Goal: Obtain resource: Obtain resource

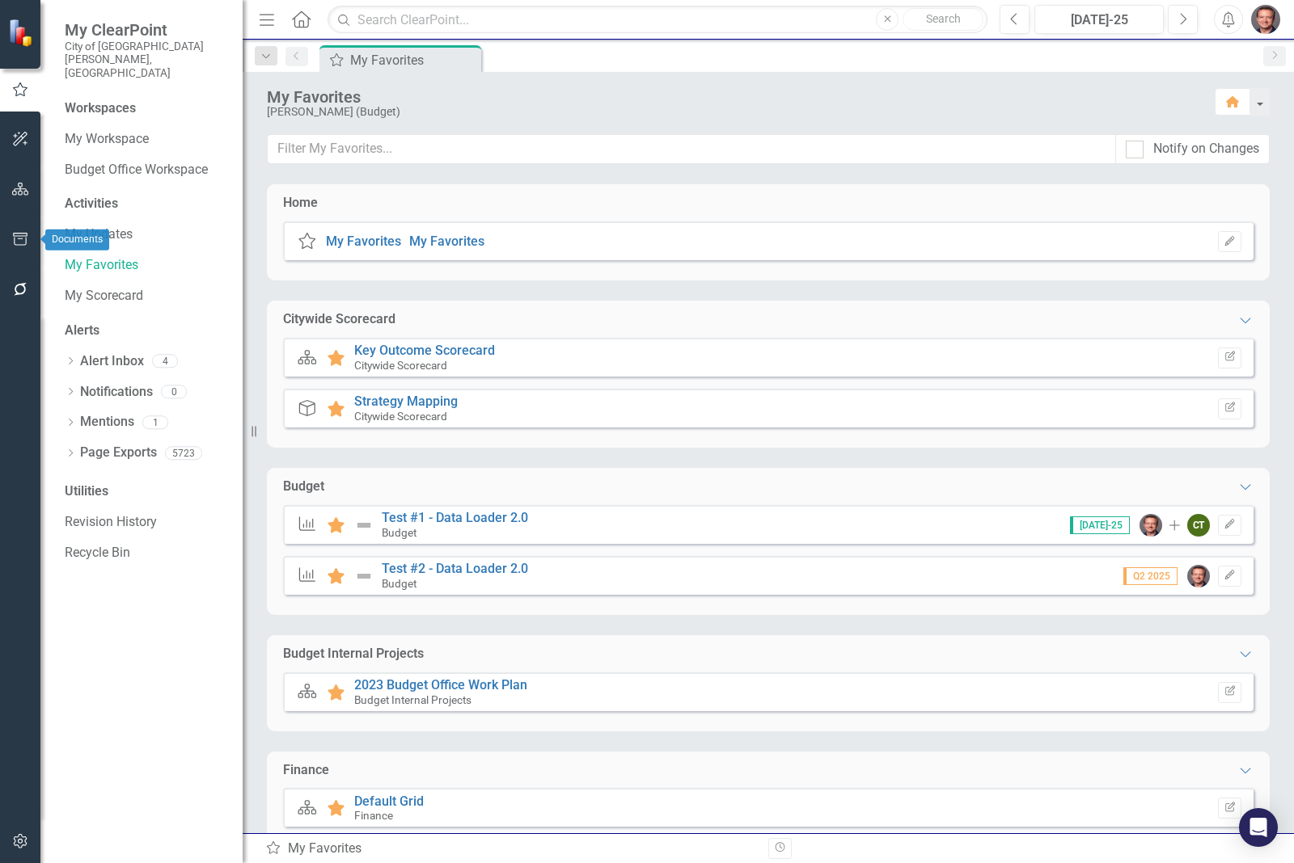
click at [17, 233] on icon "button" at bounding box center [20, 239] width 17 height 13
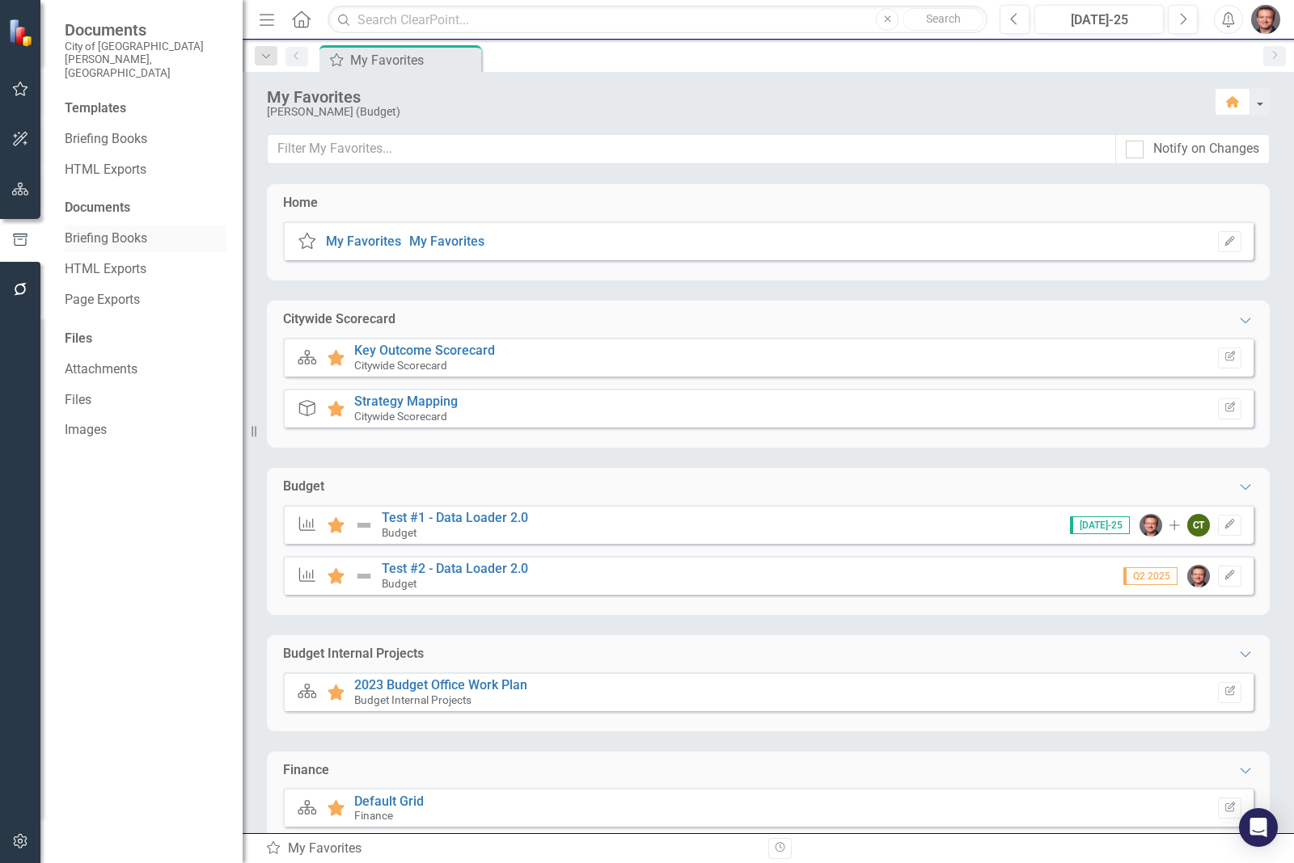
click at [140, 230] on link "Briefing Books" at bounding box center [146, 239] width 162 height 19
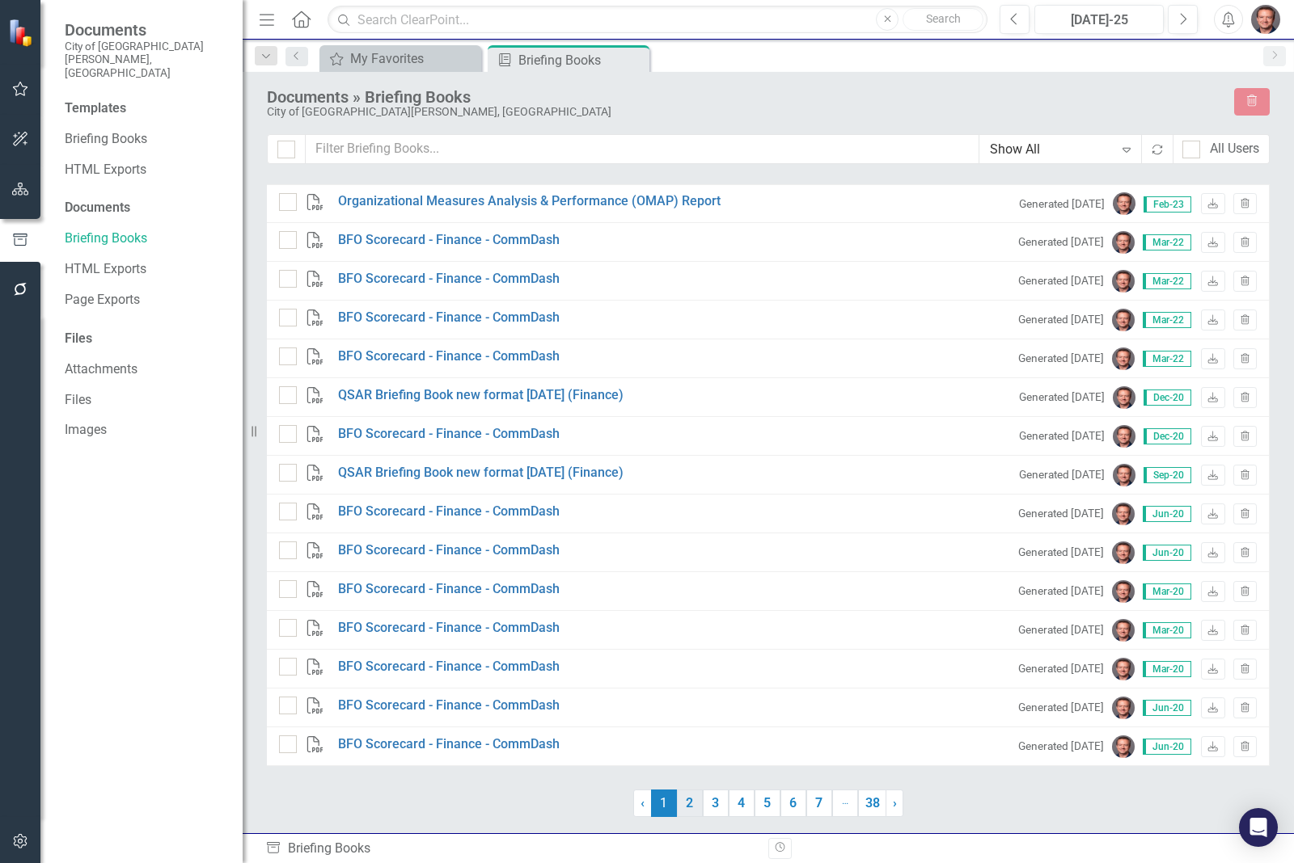
click at [686, 804] on link "2" at bounding box center [690, 803] width 26 height 27
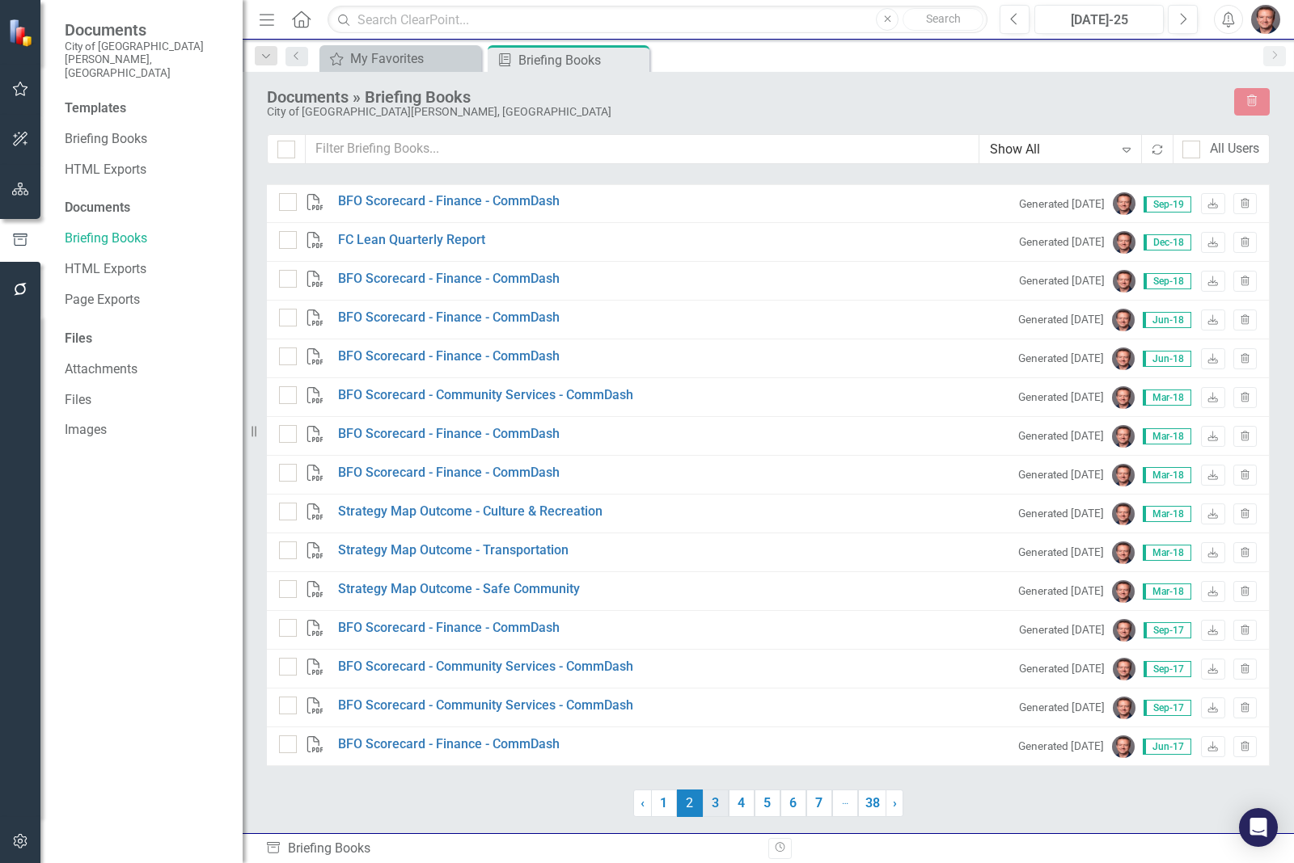
click at [707, 801] on link "3" at bounding box center [716, 803] width 26 height 27
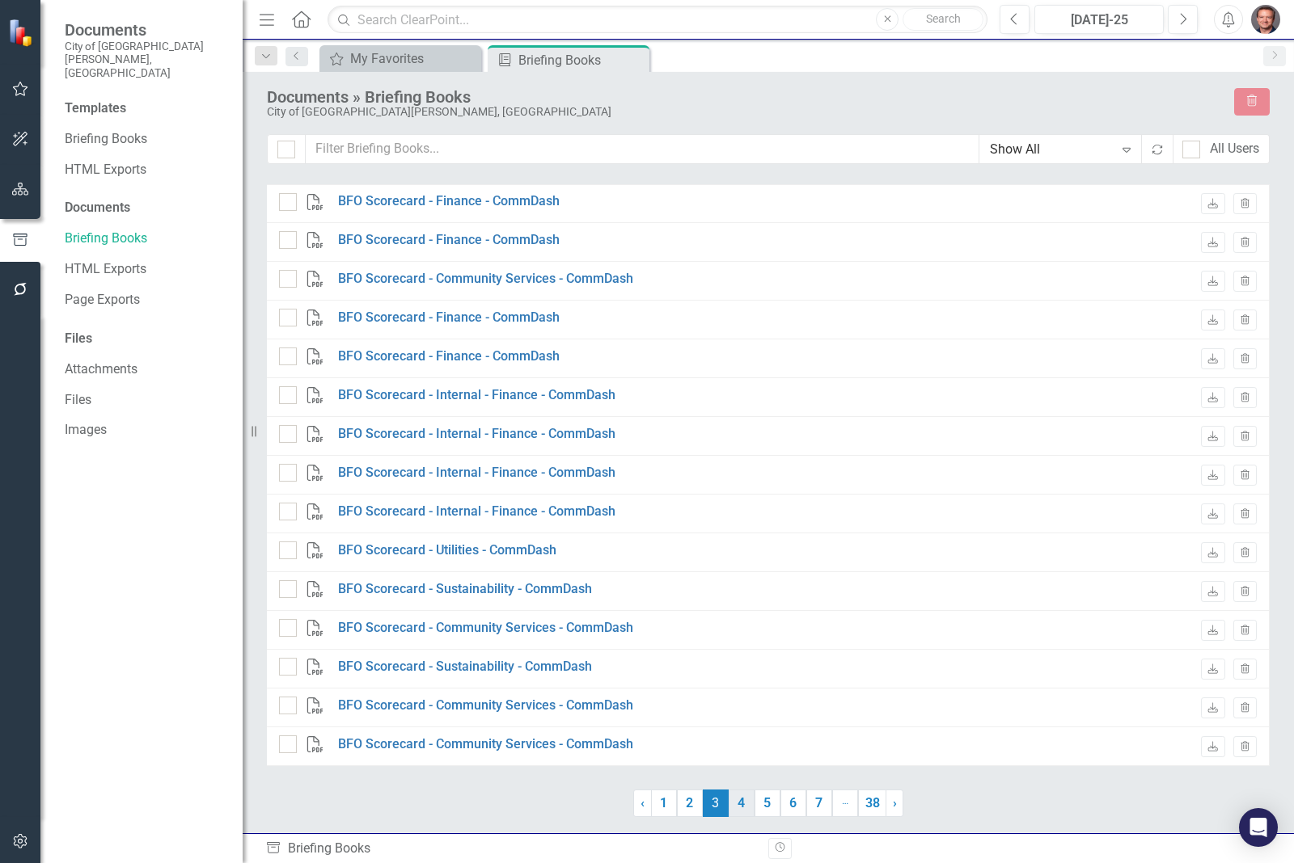
checkbox input "false"
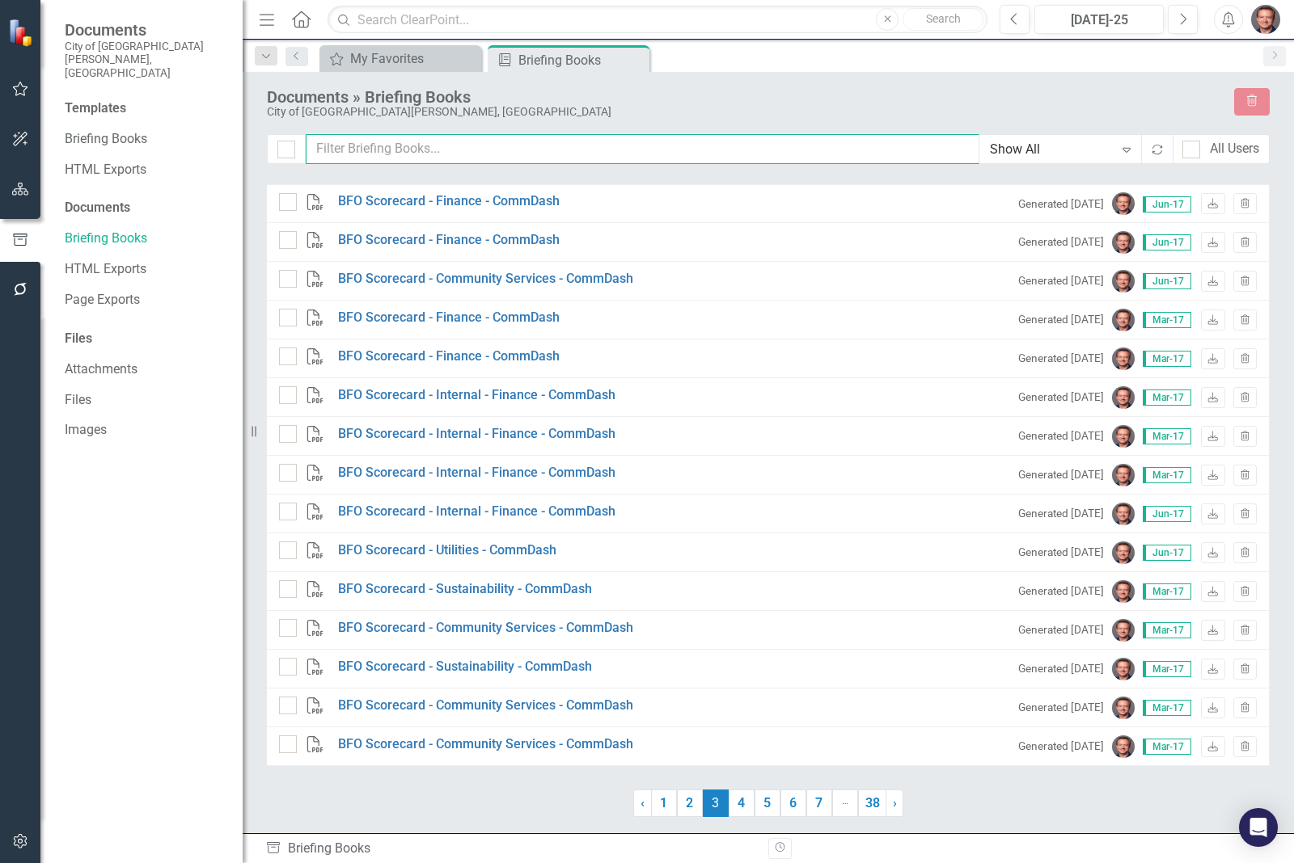
drag, startPoint x: 357, startPoint y: 146, endPoint x: 360, endPoint y: 138, distance: 8.7
click at [357, 146] on input "text" at bounding box center [642, 149] width 673 height 30
type input "communi"
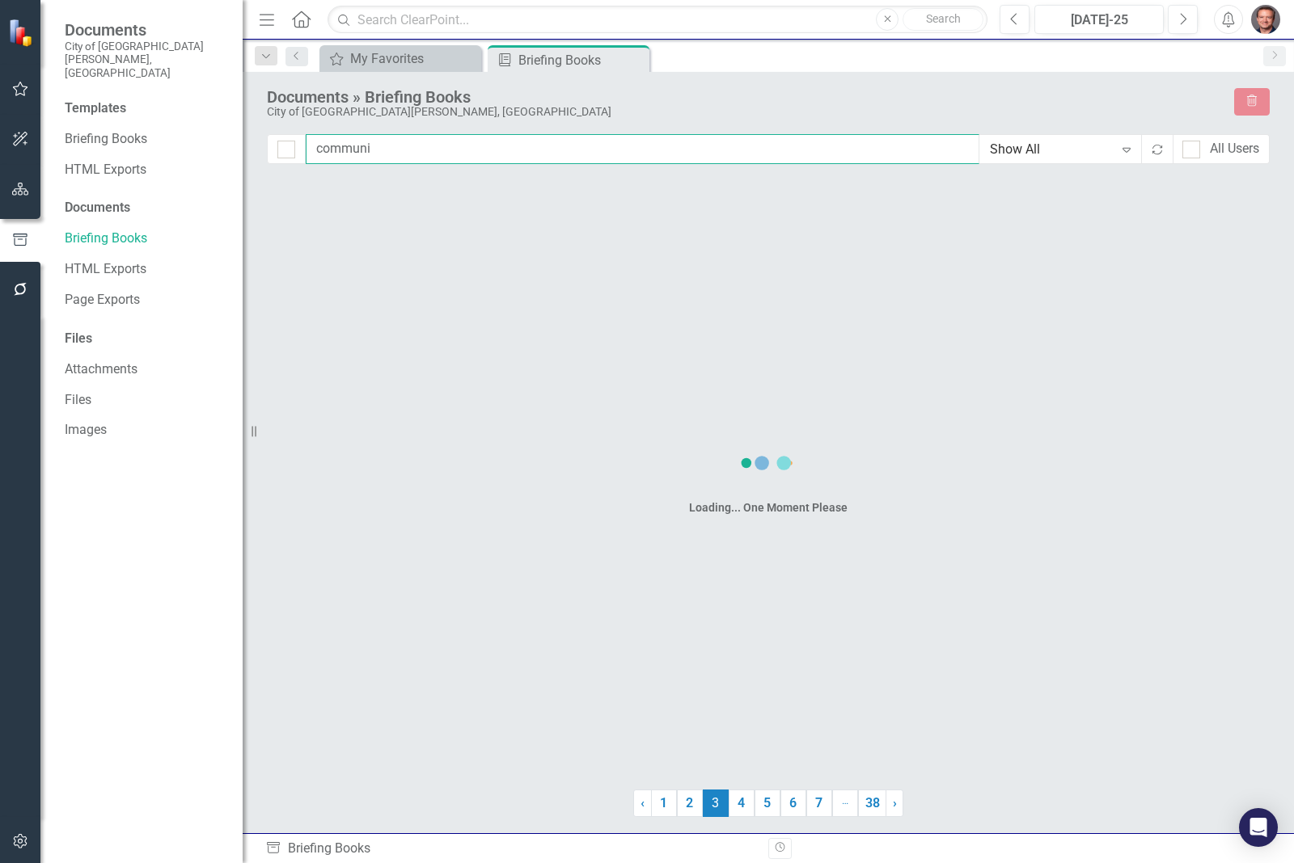
checkbox input "false"
type input "community dashbao"
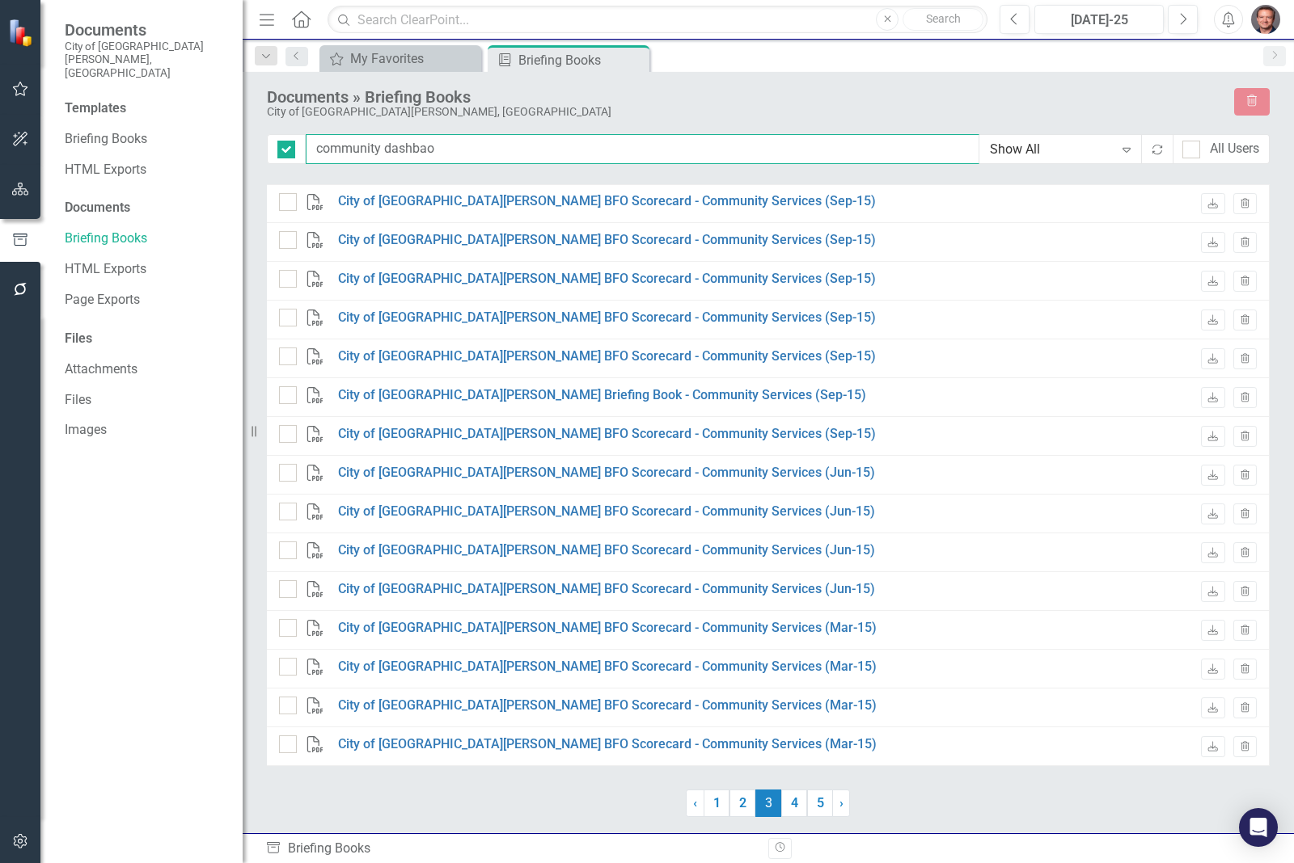
checkbox input "false"
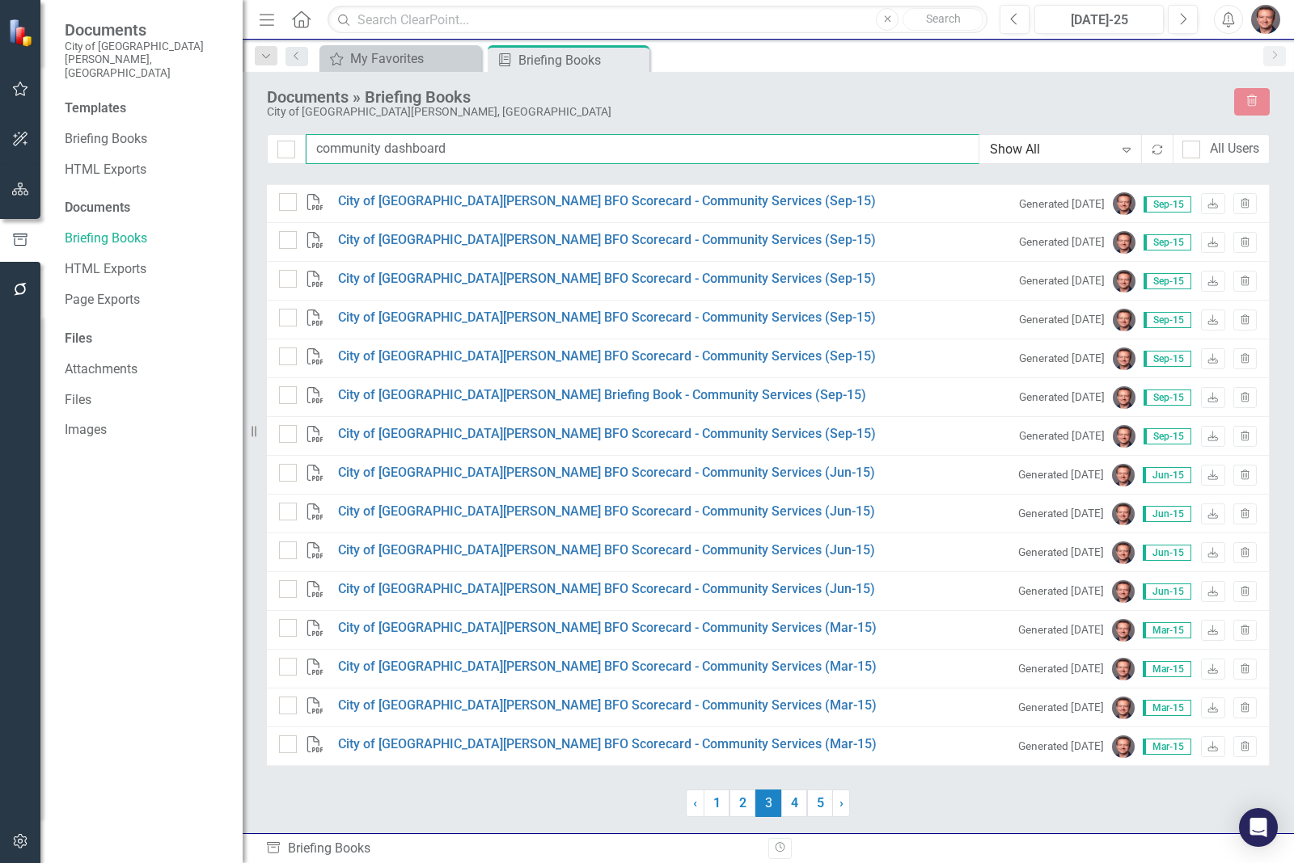
type input "community dashboard"
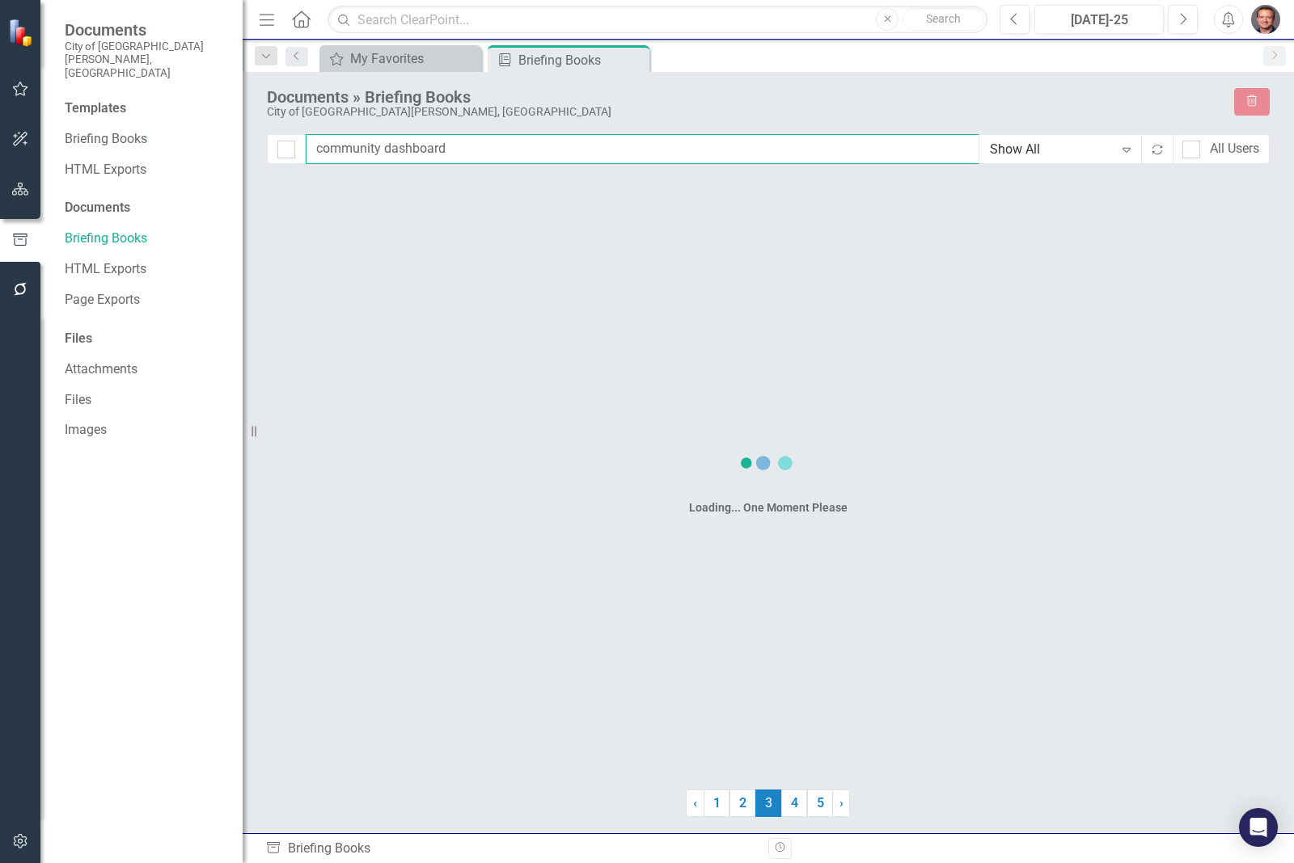
checkbox input "false"
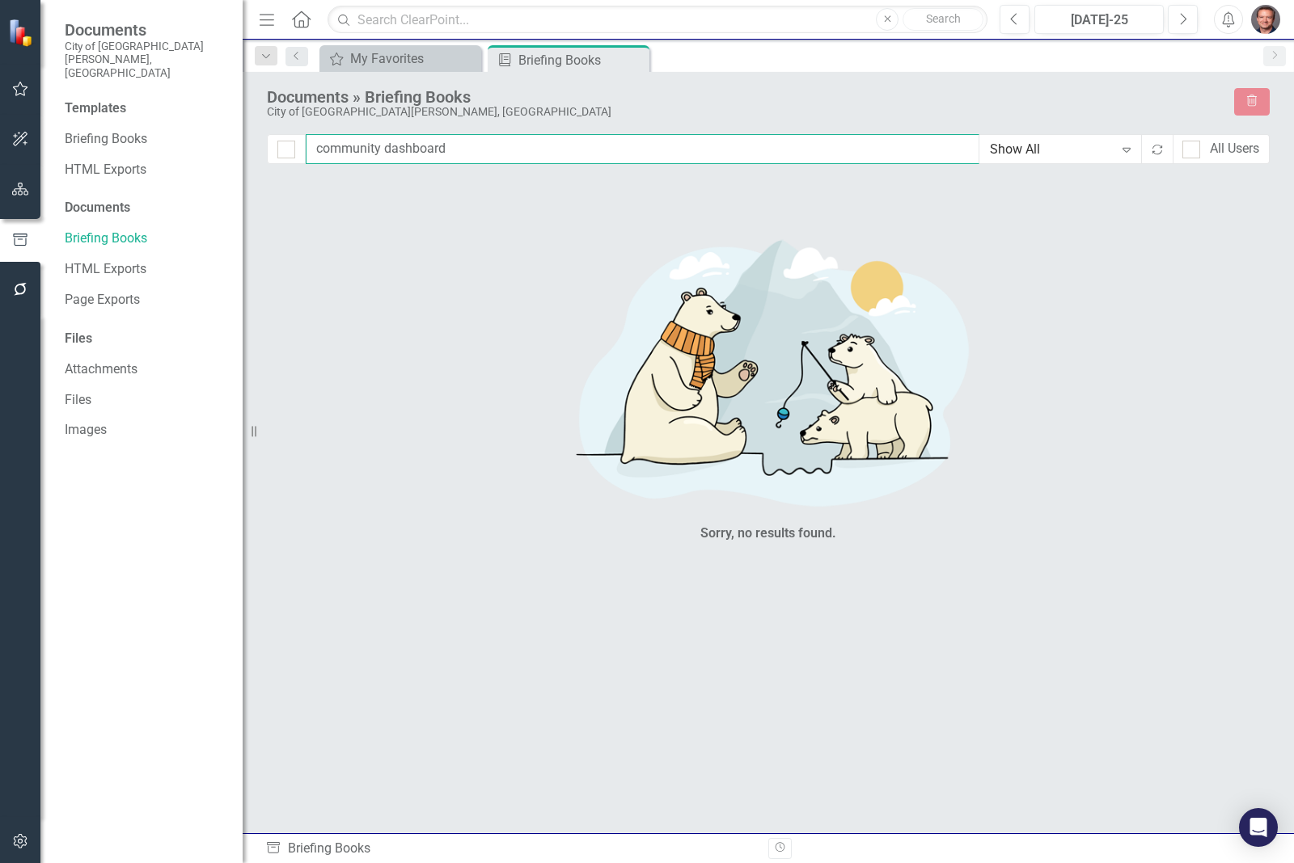
click at [516, 150] on input "community dashboard" at bounding box center [642, 149] width 673 height 30
click at [317, 150] on input "community dashboard" at bounding box center [642, 149] width 673 height 30
type input "Community Dashboard"
click at [1007, 150] on div "Show All" at bounding box center [1052, 150] width 124 height 19
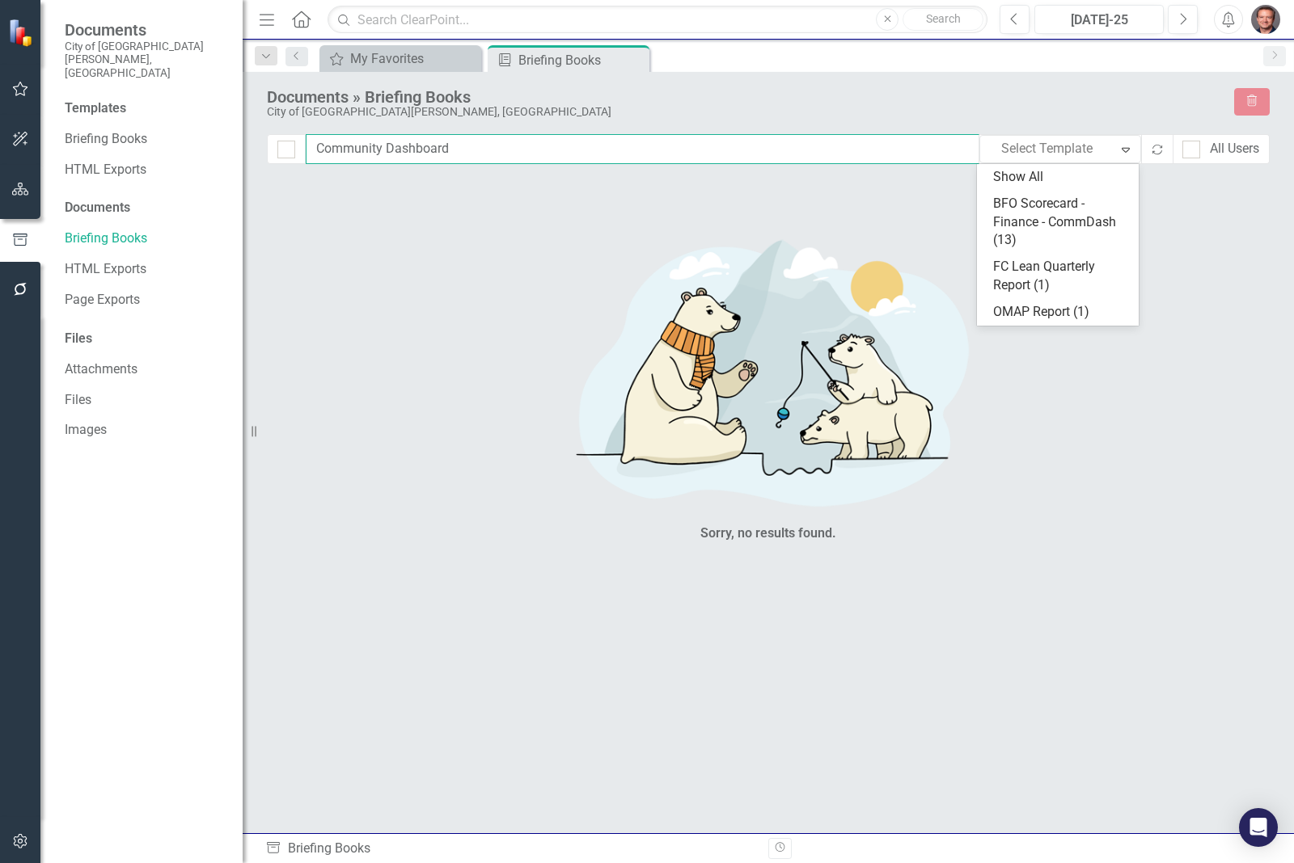
click at [911, 150] on input "Community Dashboard" at bounding box center [642, 149] width 673 height 30
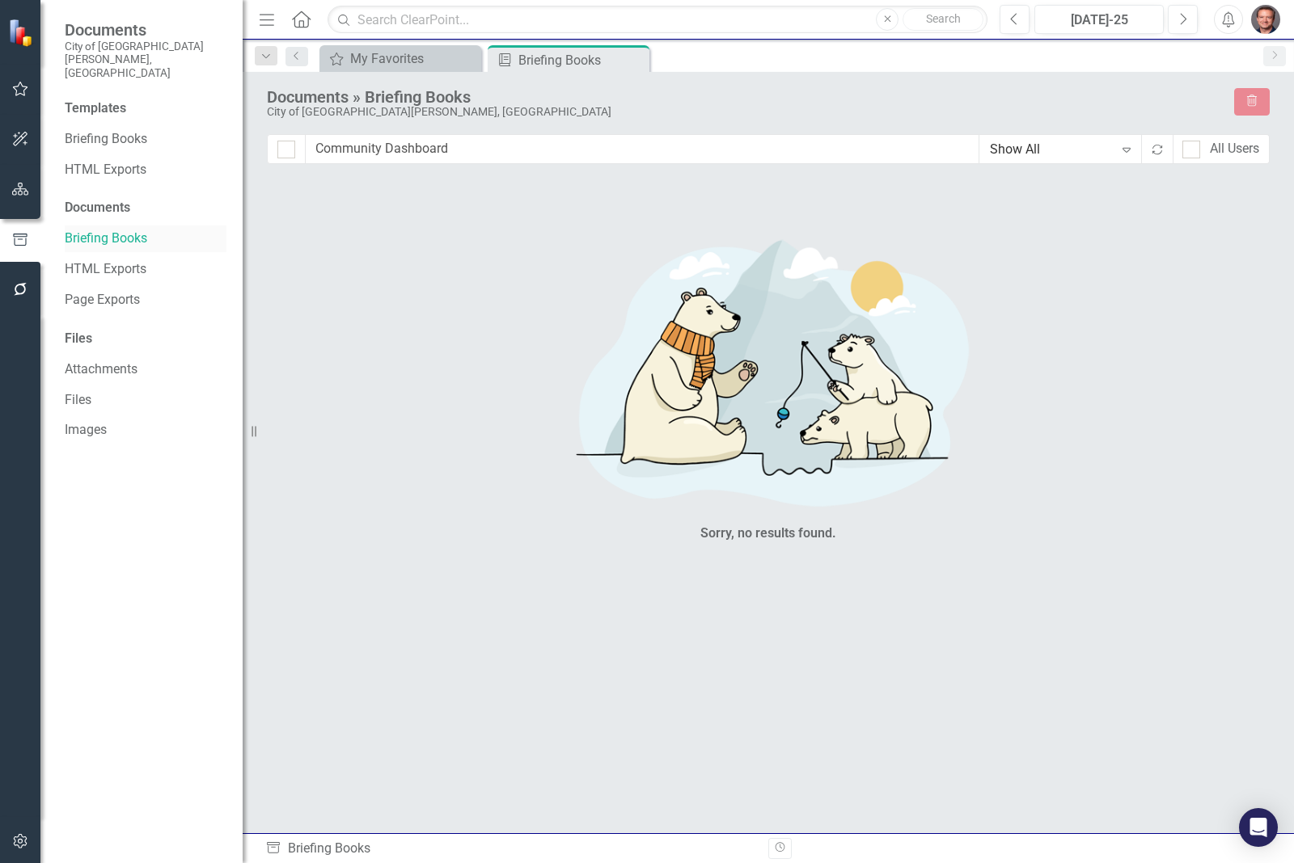
click at [87, 230] on link "Briefing Books" at bounding box center [146, 239] width 162 height 19
click at [111, 199] on div "Documents" at bounding box center [146, 208] width 162 height 19
click at [120, 161] on link "HTML Exports" at bounding box center [146, 170] width 162 height 19
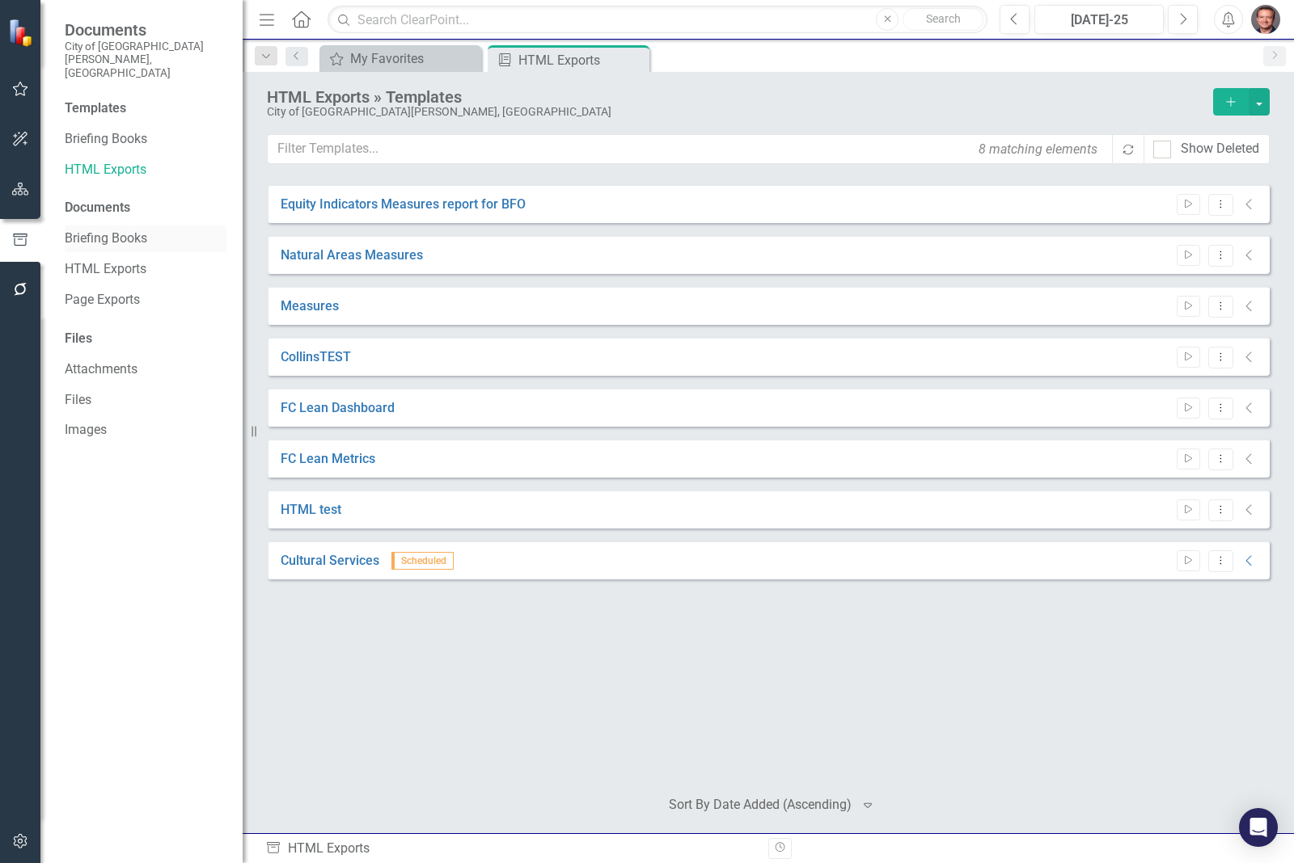
click at [83, 230] on link "Briefing Books" at bounding box center [146, 239] width 162 height 19
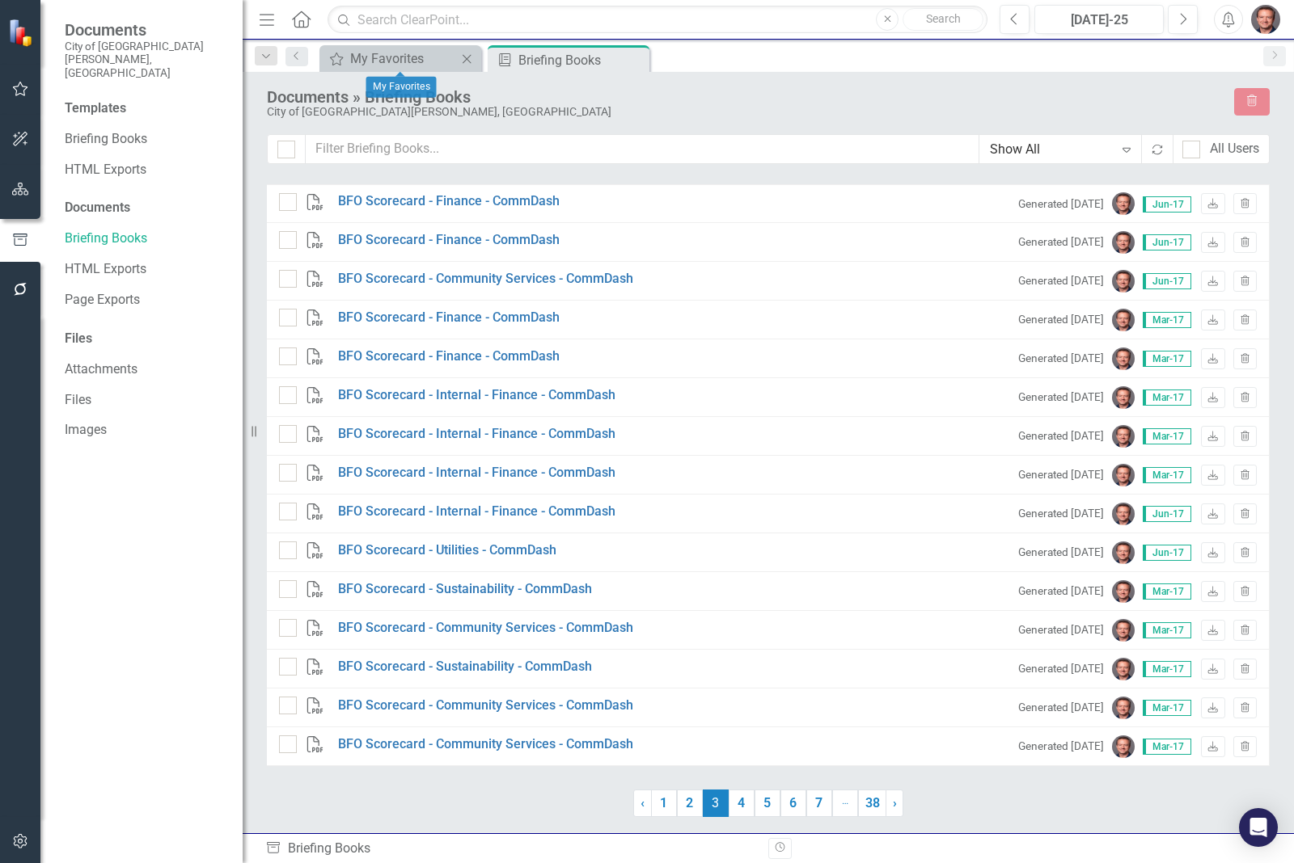
click at [465, 54] on icon "Close" at bounding box center [466, 59] width 16 height 13
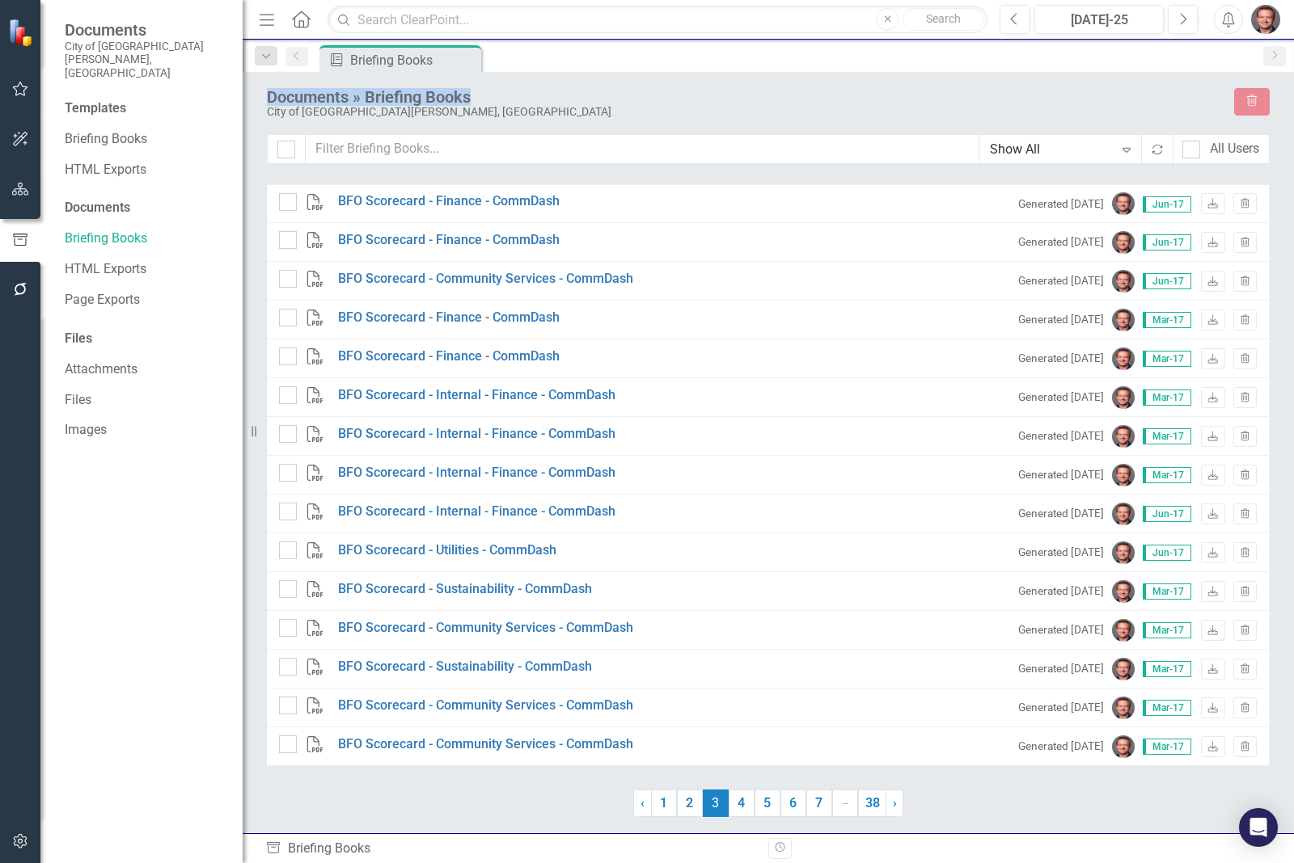
drag, startPoint x: 465, startPoint y: 61, endPoint x: 583, endPoint y: 78, distance: 119.3
click at [576, 78] on div "Menu Home Search Close Search Previous [DATE]-25 Next Alerts User Edit Profile …" at bounding box center [768, 431] width 1051 height 863
click at [16, 243] on icon "button" at bounding box center [20, 240] width 18 height 15
click at [110, 199] on div "Documents" at bounding box center [146, 208] width 162 height 19
click at [107, 199] on div "Documents" at bounding box center [146, 208] width 162 height 19
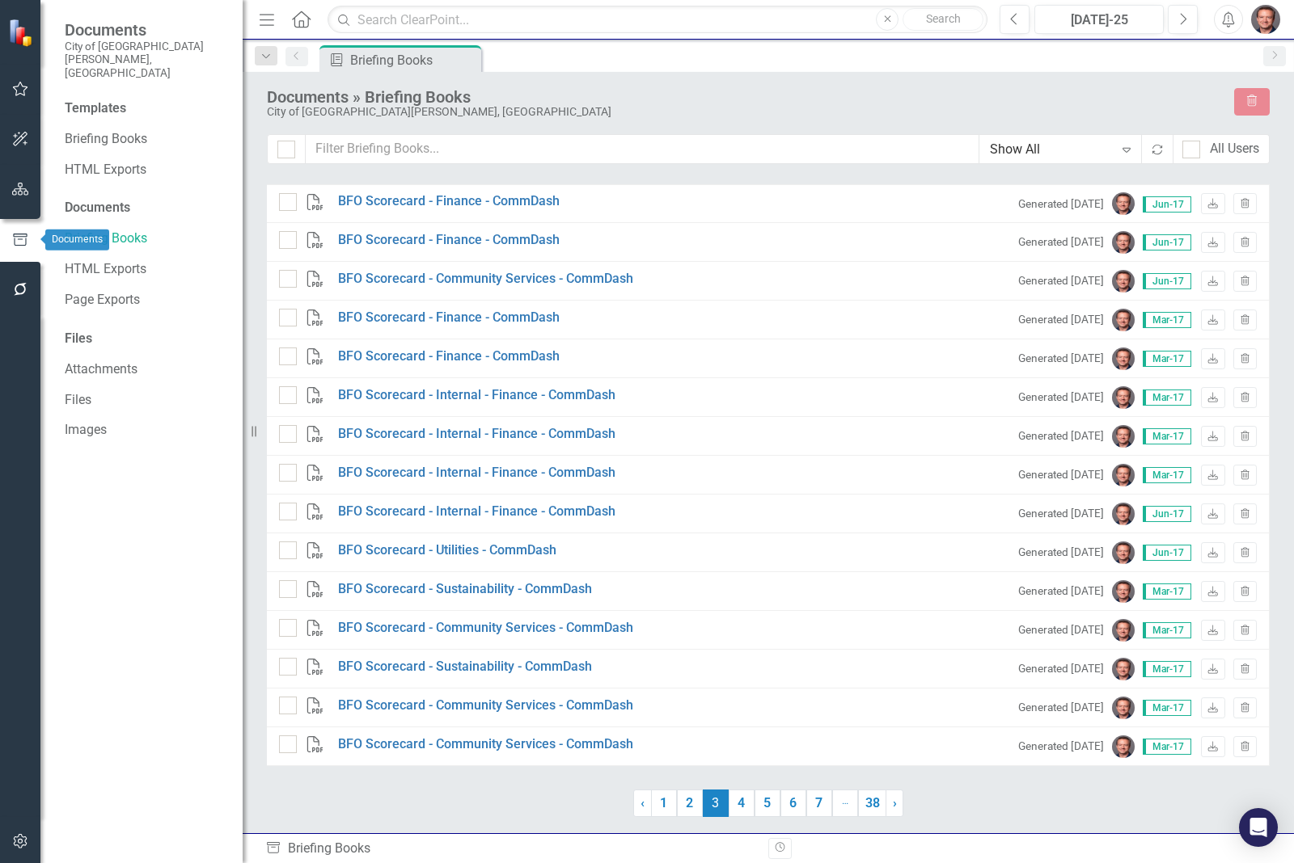
click at [20, 202] on button "button" at bounding box center [20, 190] width 36 height 34
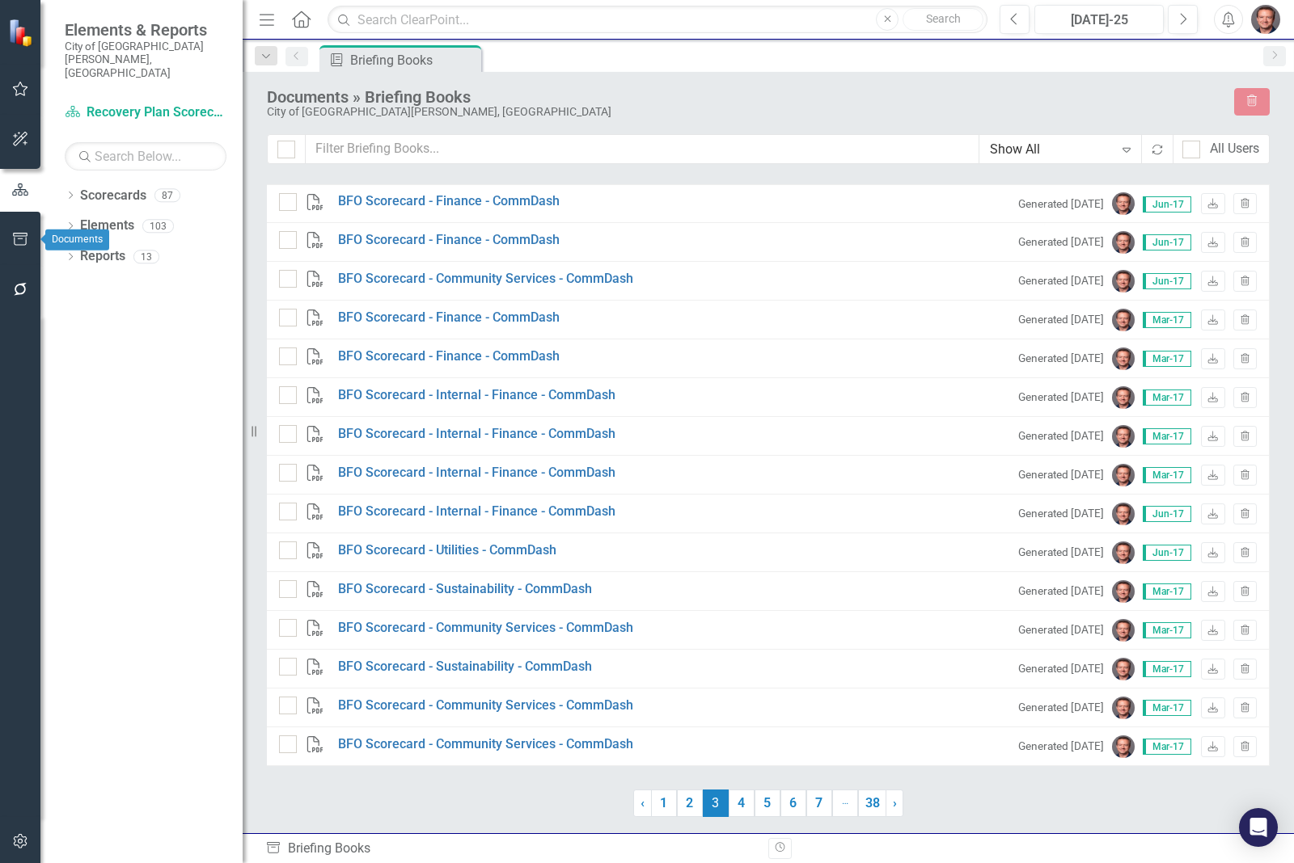
click at [20, 237] on icon "button" at bounding box center [20, 239] width 17 height 13
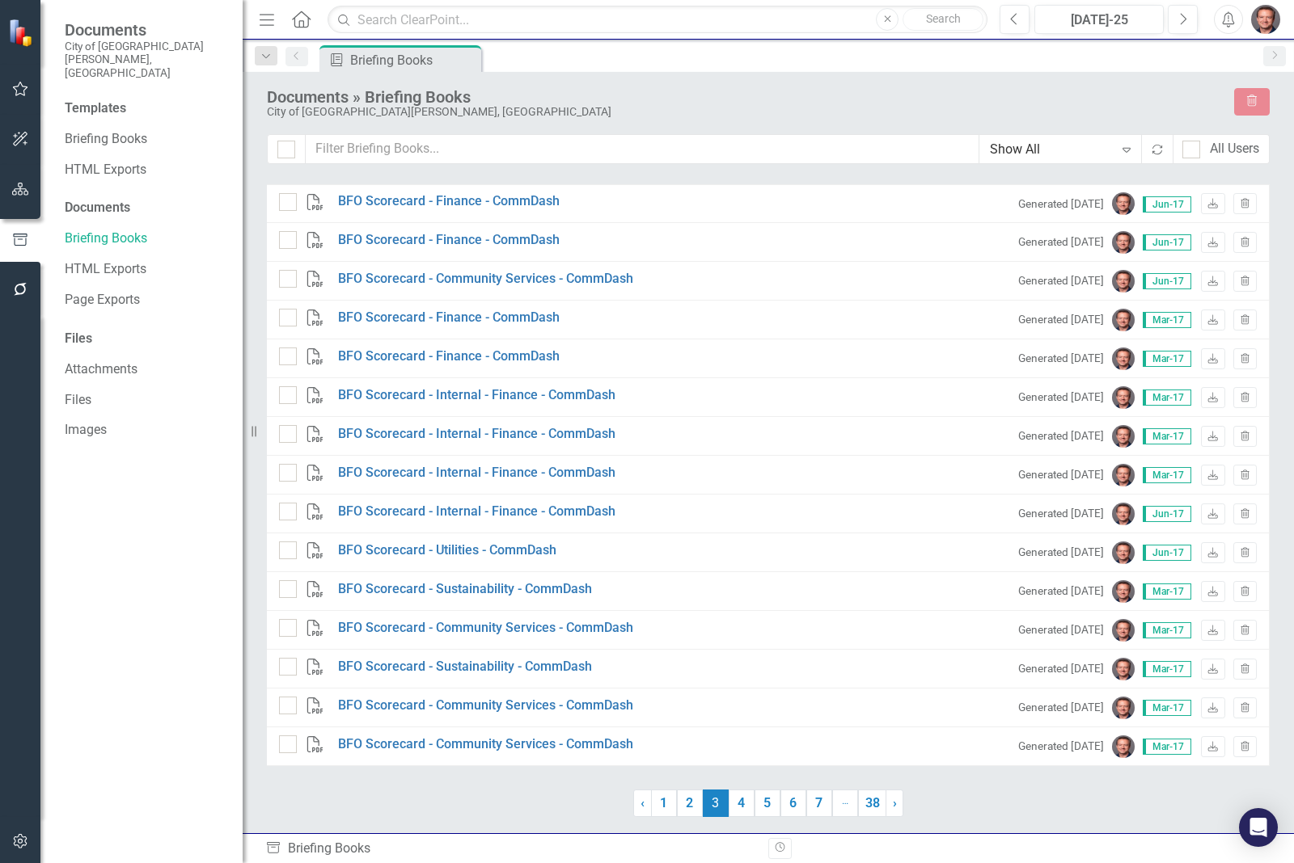
click at [109, 67] on div "Documents City of [GEOGRAPHIC_DATA][PERSON_NAME], [GEOGRAPHIC_DATA]" at bounding box center [141, 49] width 202 height 99
click at [108, 99] on div "Templates" at bounding box center [146, 108] width 162 height 19
click at [107, 99] on div "Templates" at bounding box center [146, 108] width 162 height 19
click at [105, 130] on link "Briefing Books" at bounding box center [146, 139] width 162 height 19
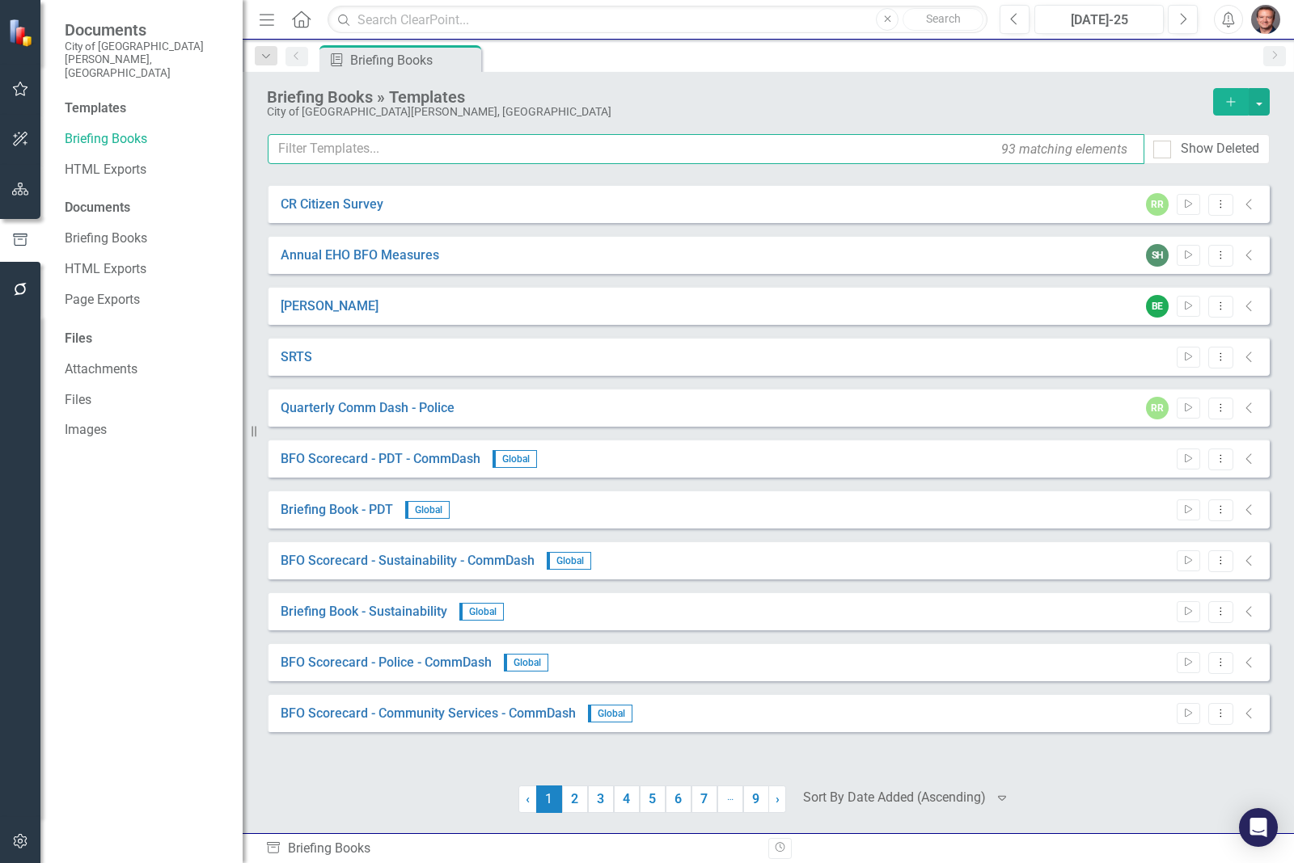
click at [453, 150] on input "text" at bounding box center [706, 149] width 876 height 30
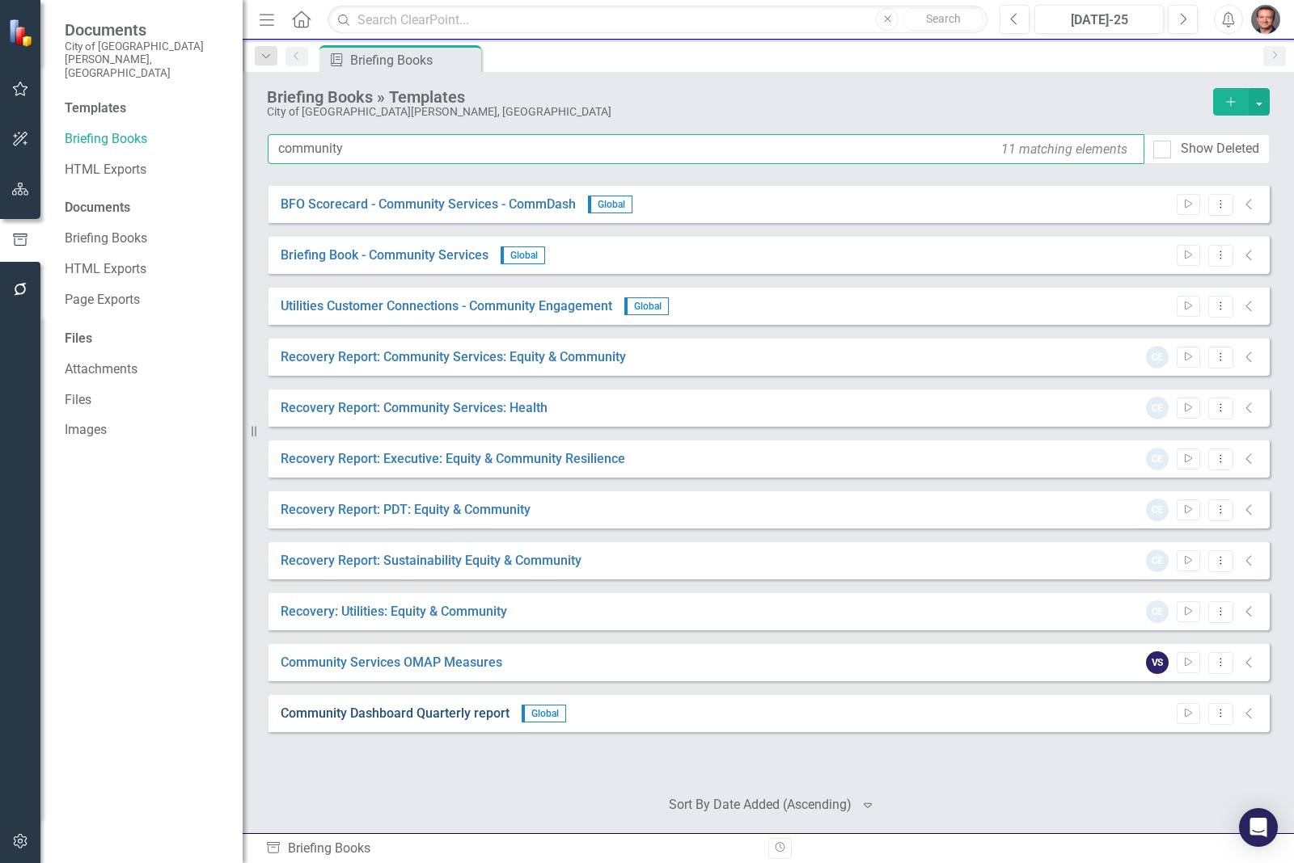
type input "community"
click at [450, 713] on link "Community Dashboard Quarterly report" at bounding box center [395, 714] width 229 height 19
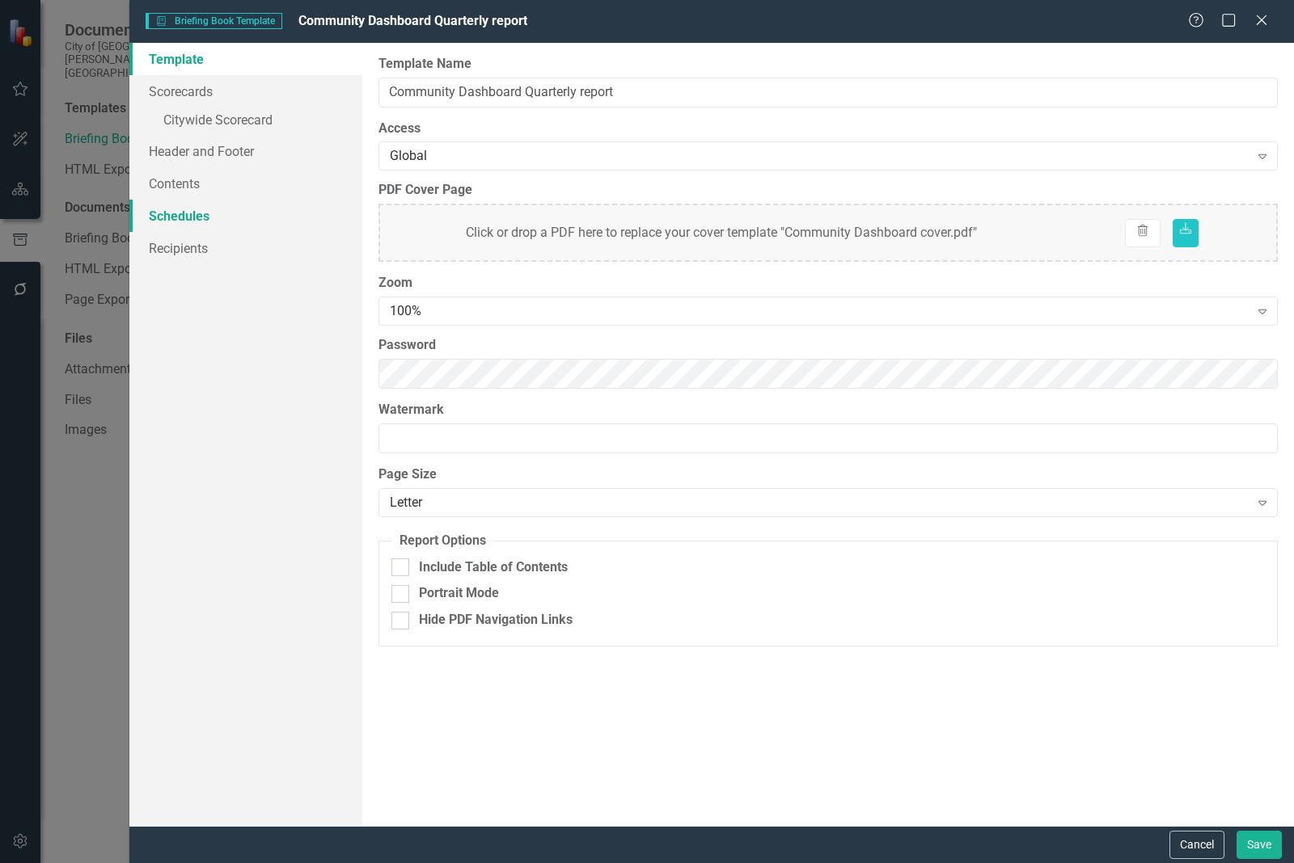
click at [168, 214] on link "Schedules" at bounding box center [245, 216] width 233 height 32
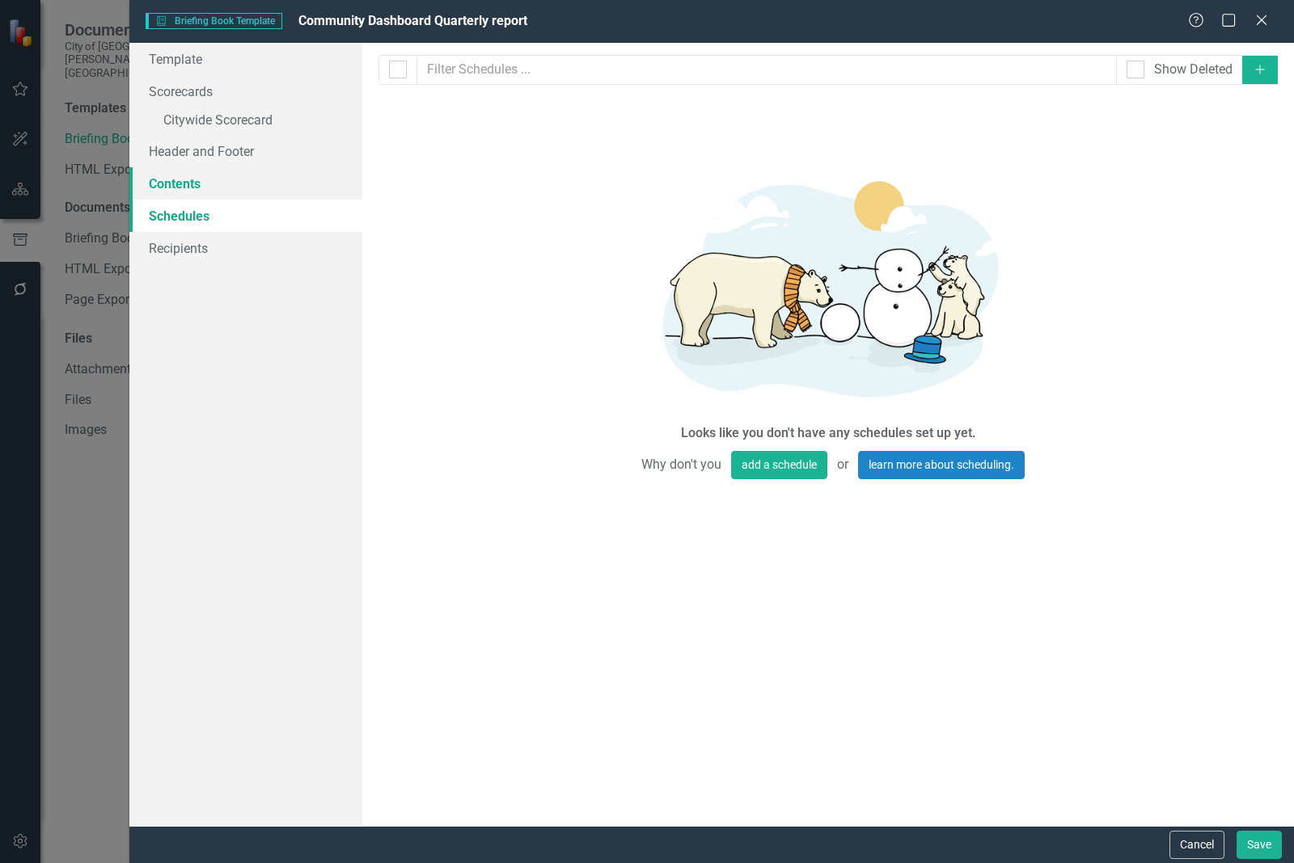
click at [176, 183] on link "Contents" at bounding box center [245, 183] width 233 height 32
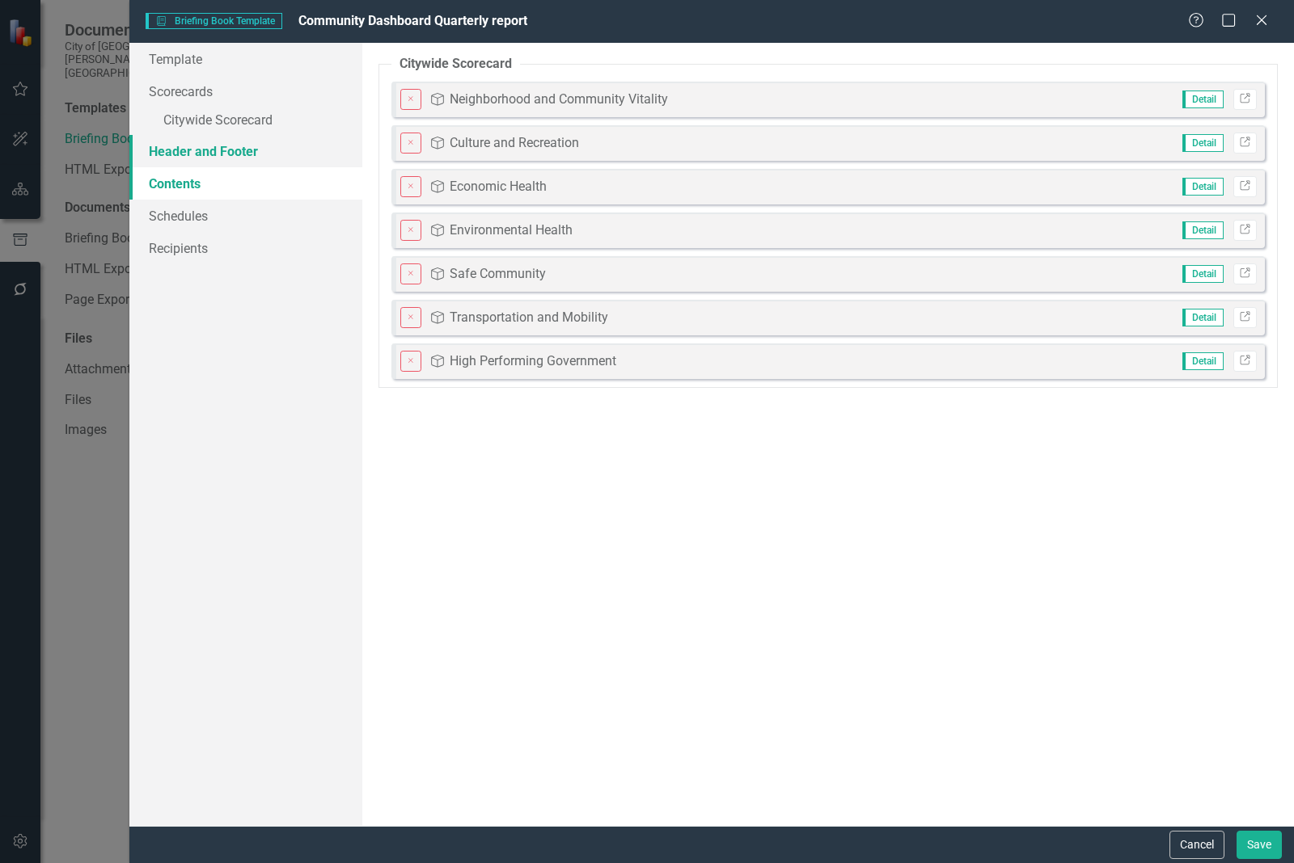
click at [186, 143] on link "Header and Footer" at bounding box center [245, 151] width 233 height 32
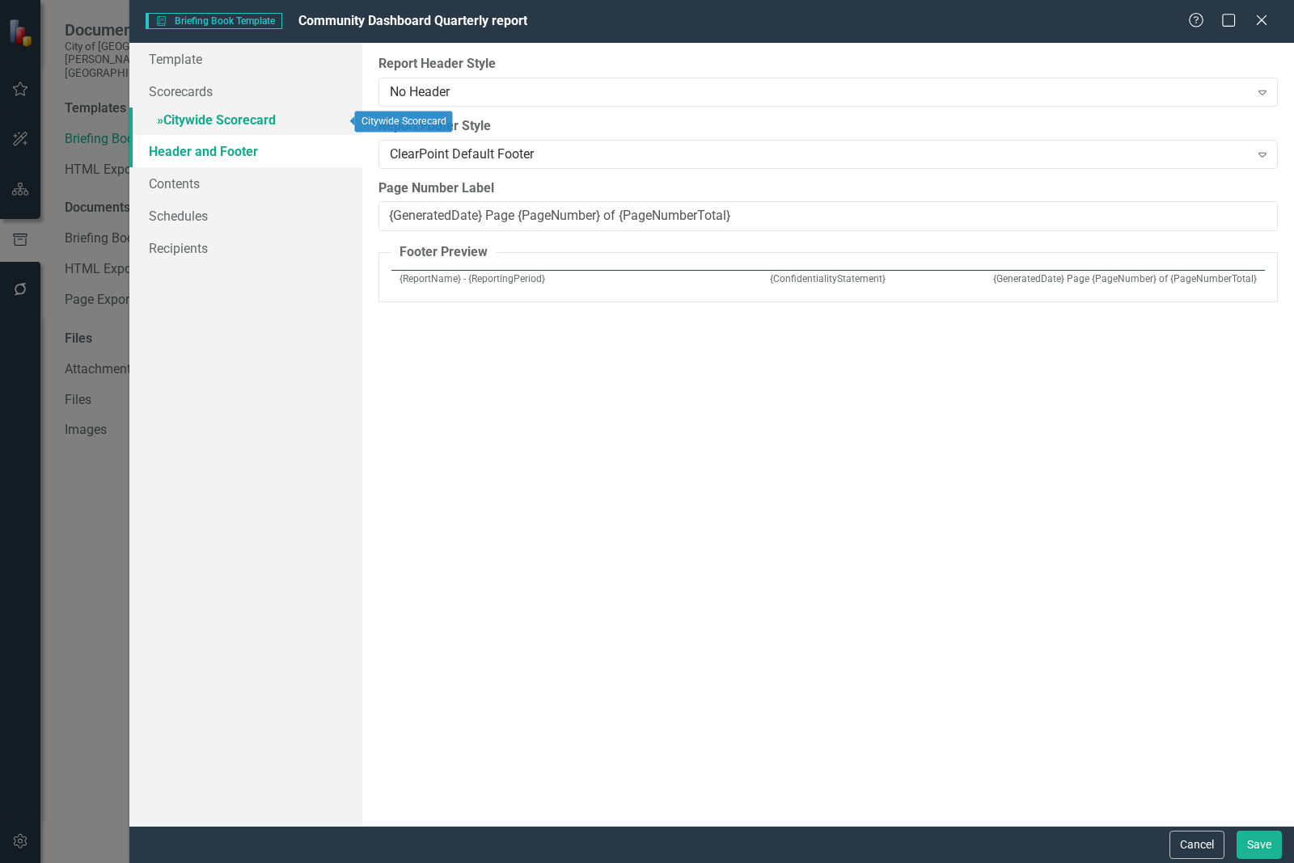
click at [196, 118] on link "» Citywide Scorecard" at bounding box center [245, 122] width 233 height 28
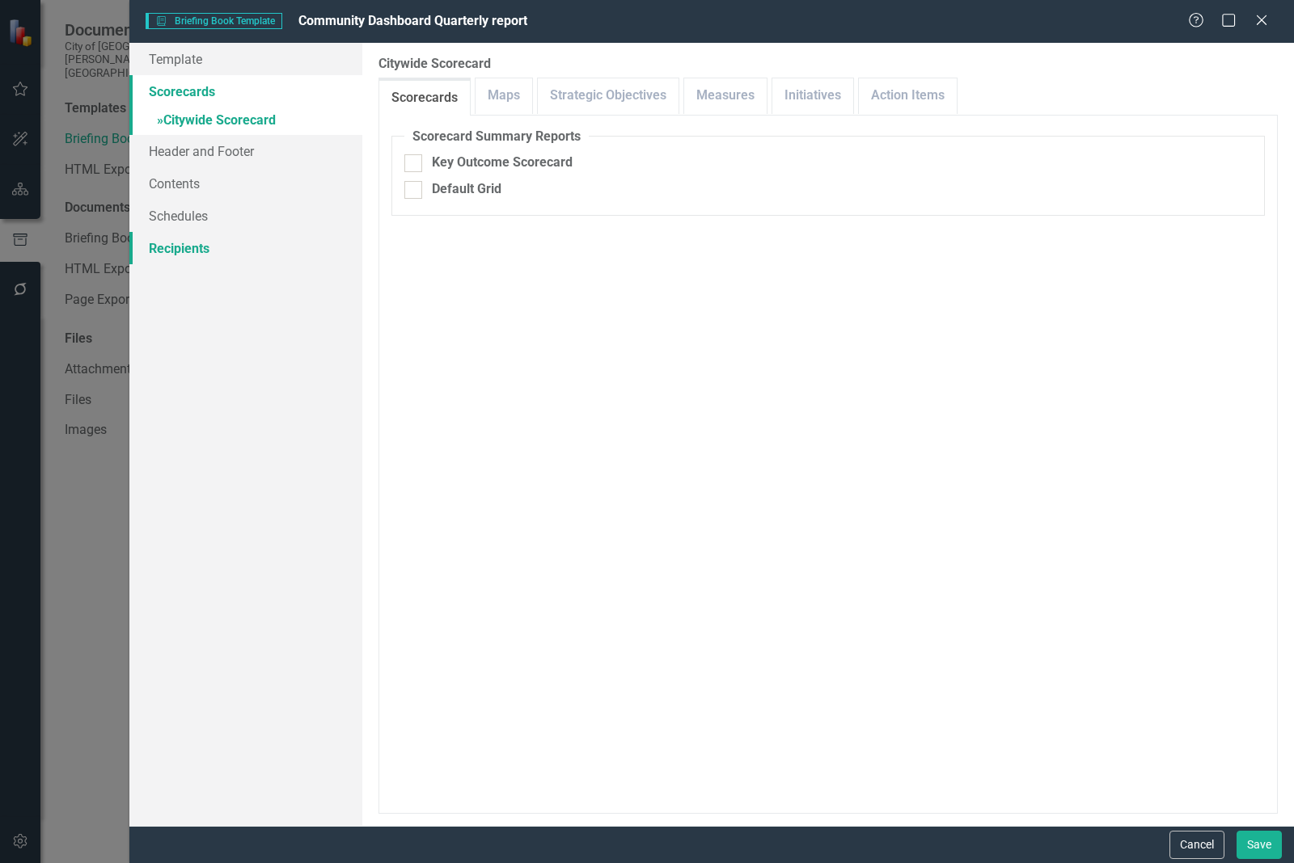
click at [201, 252] on link "Recipients" at bounding box center [245, 248] width 233 height 32
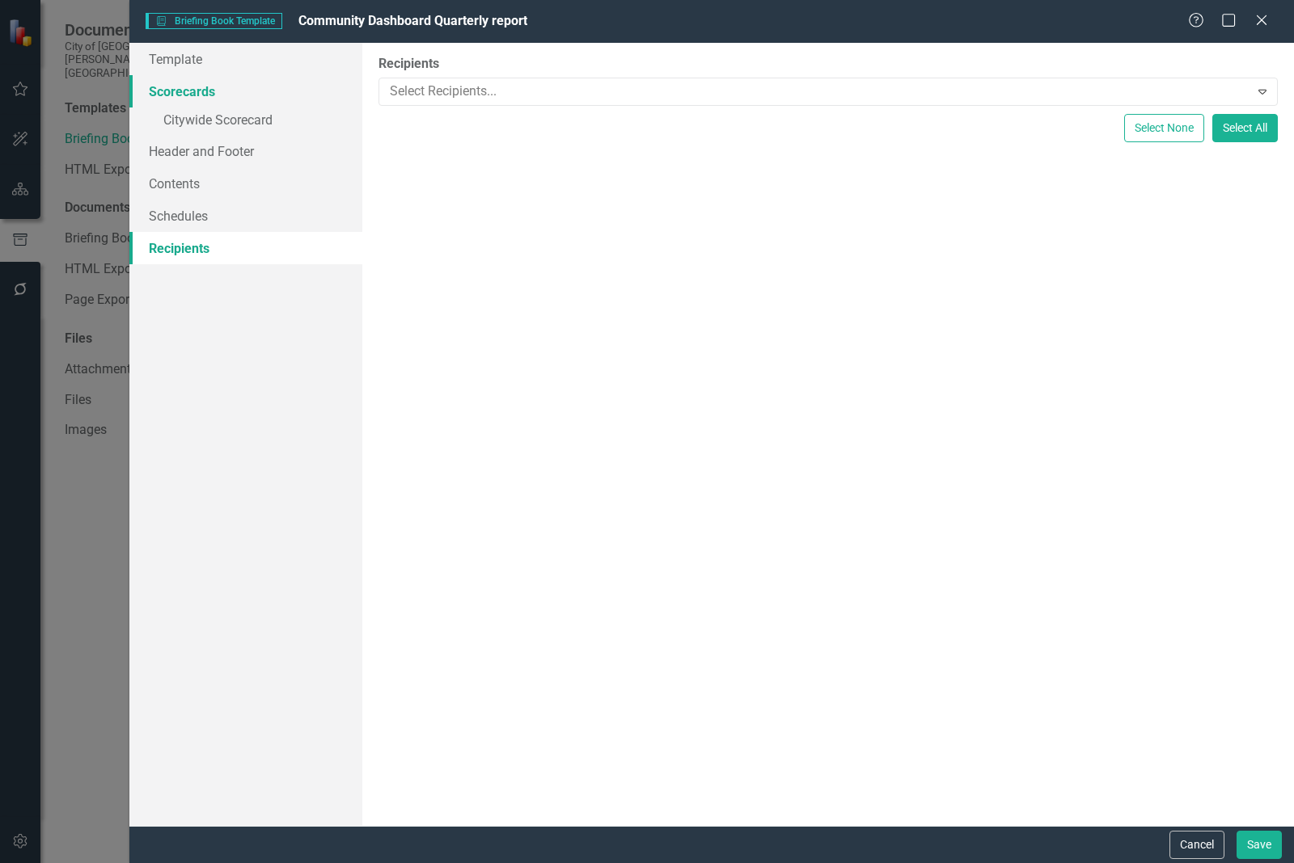
click at [196, 86] on link "Scorecards" at bounding box center [245, 91] width 233 height 32
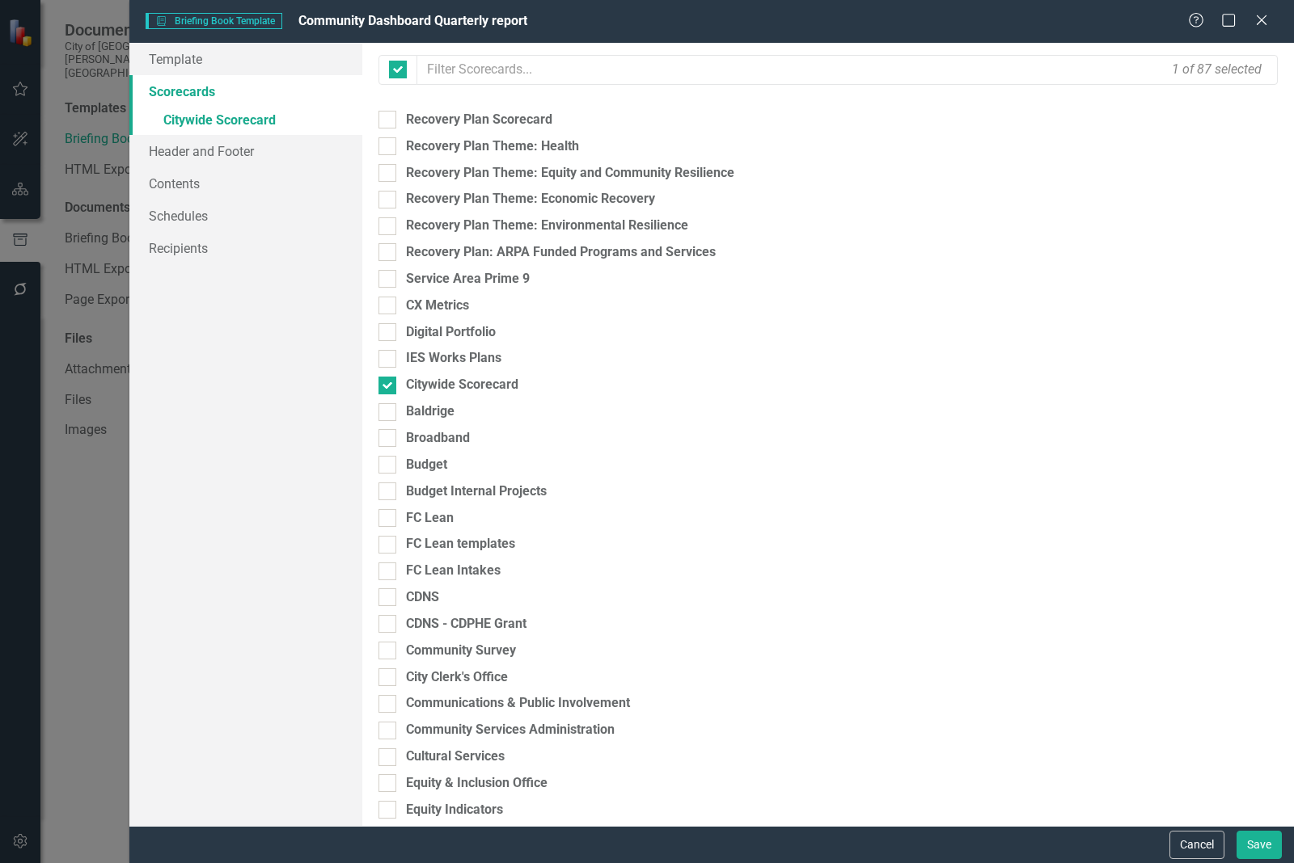
checkbox input "false"
click at [184, 55] on link "Template" at bounding box center [245, 59] width 233 height 32
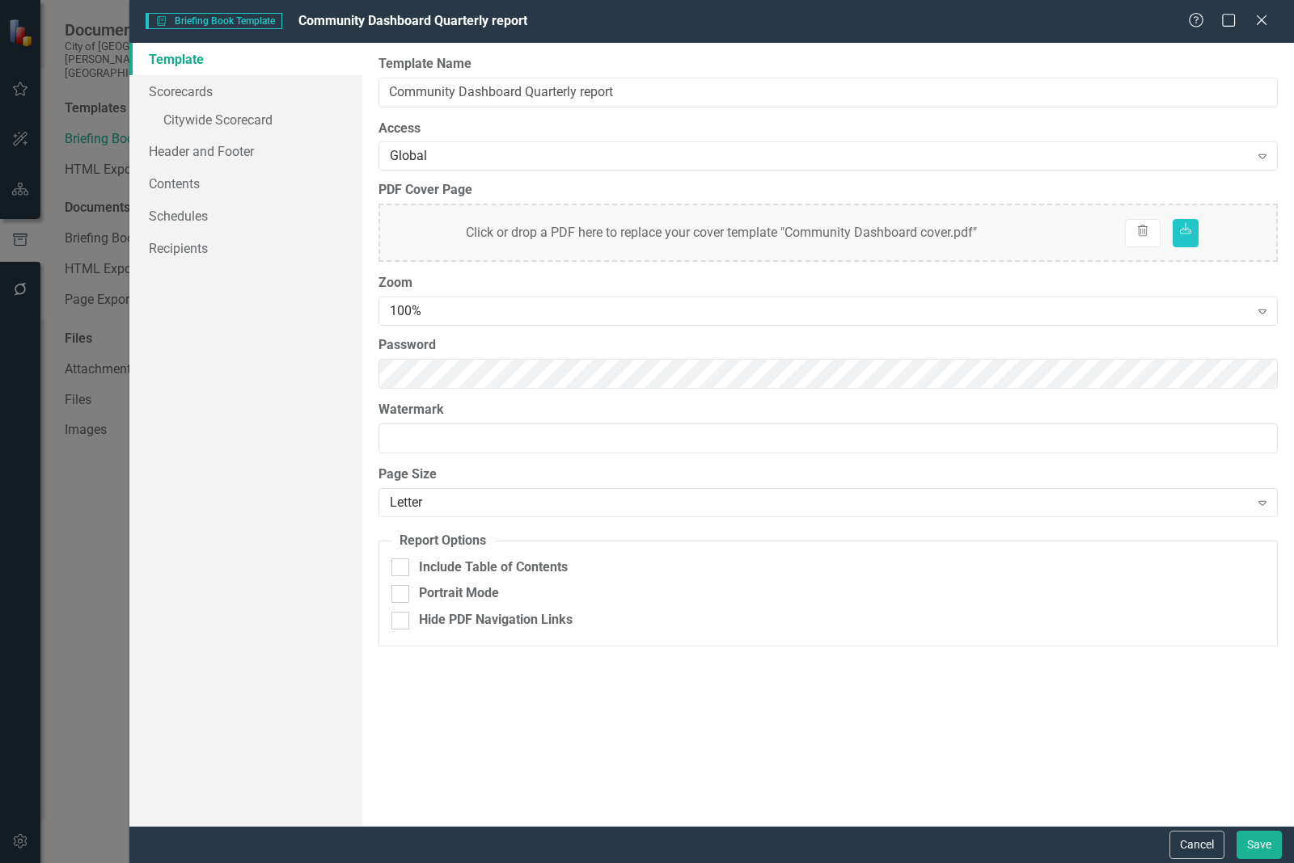
click at [1194, 271] on div "Report templates allow you to create PDF briefing books that include elements y…" at bounding box center [827, 434] width 931 height 783
click at [1201, 842] on button "Cancel" at bounding box center [1196, 845] width 55 height 28
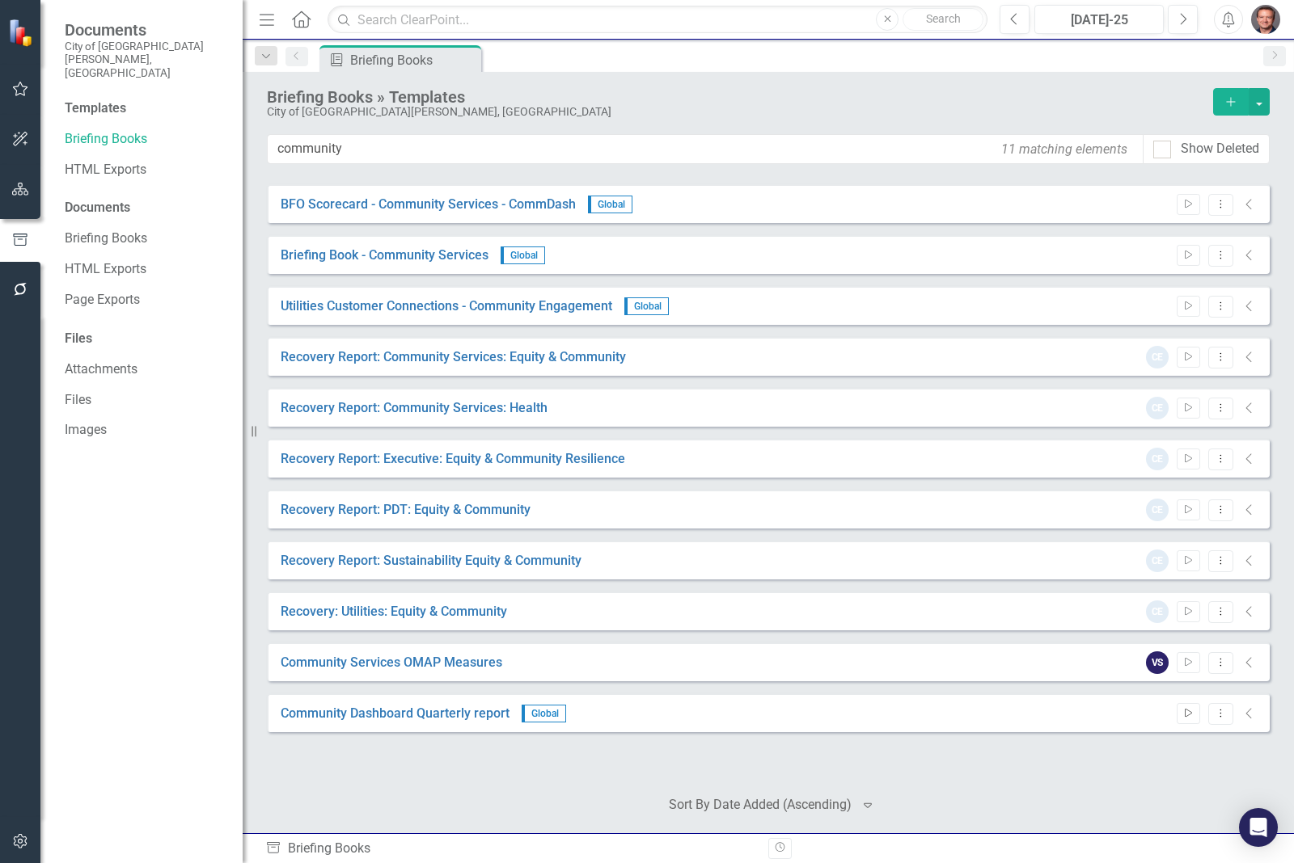
click at [1182, 714] on icon "Start" at bounding box center [1188, 714] width 12 height 10
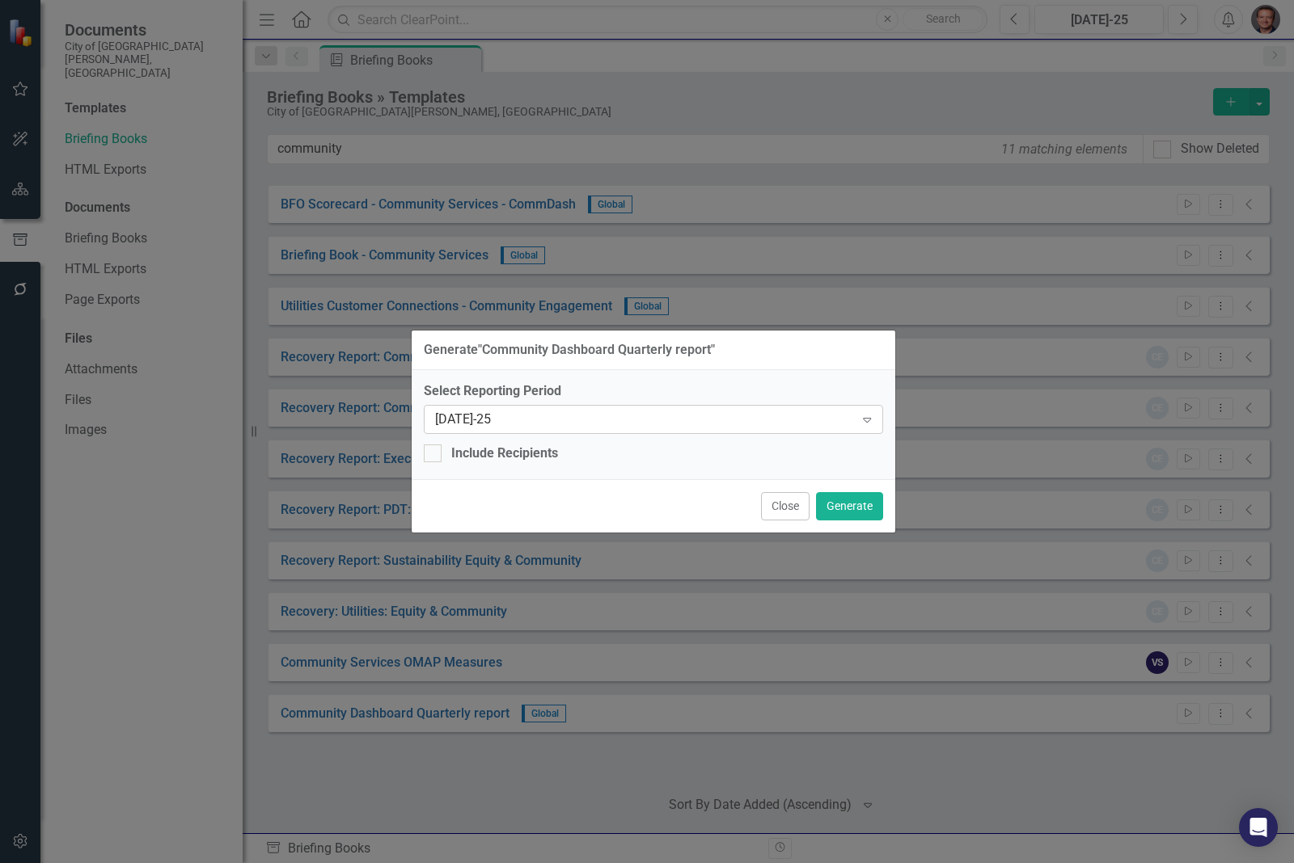
click at [611, 414] on div "[DATE]-25" at bounding box center [645, 419] width 420 height 19
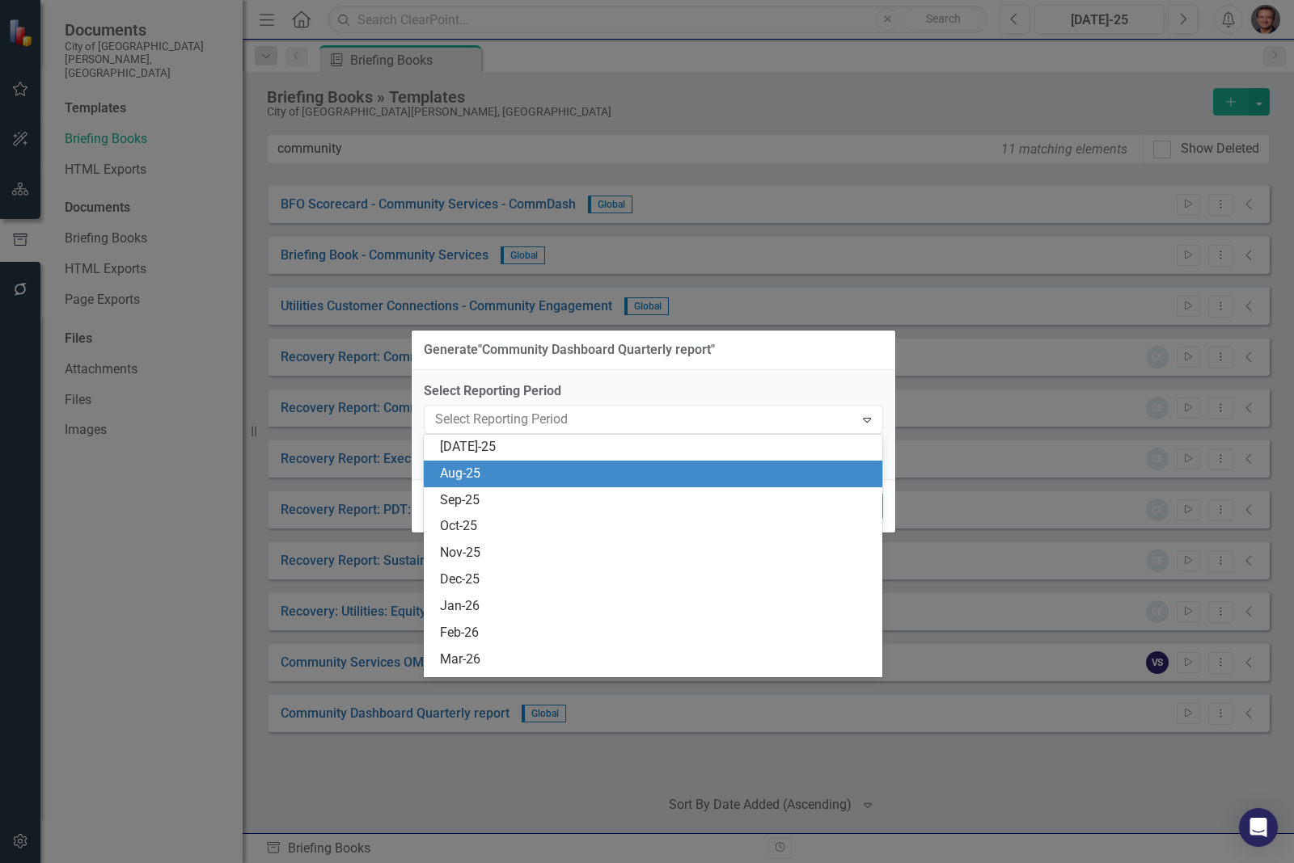
scroll to position [6910, 0]
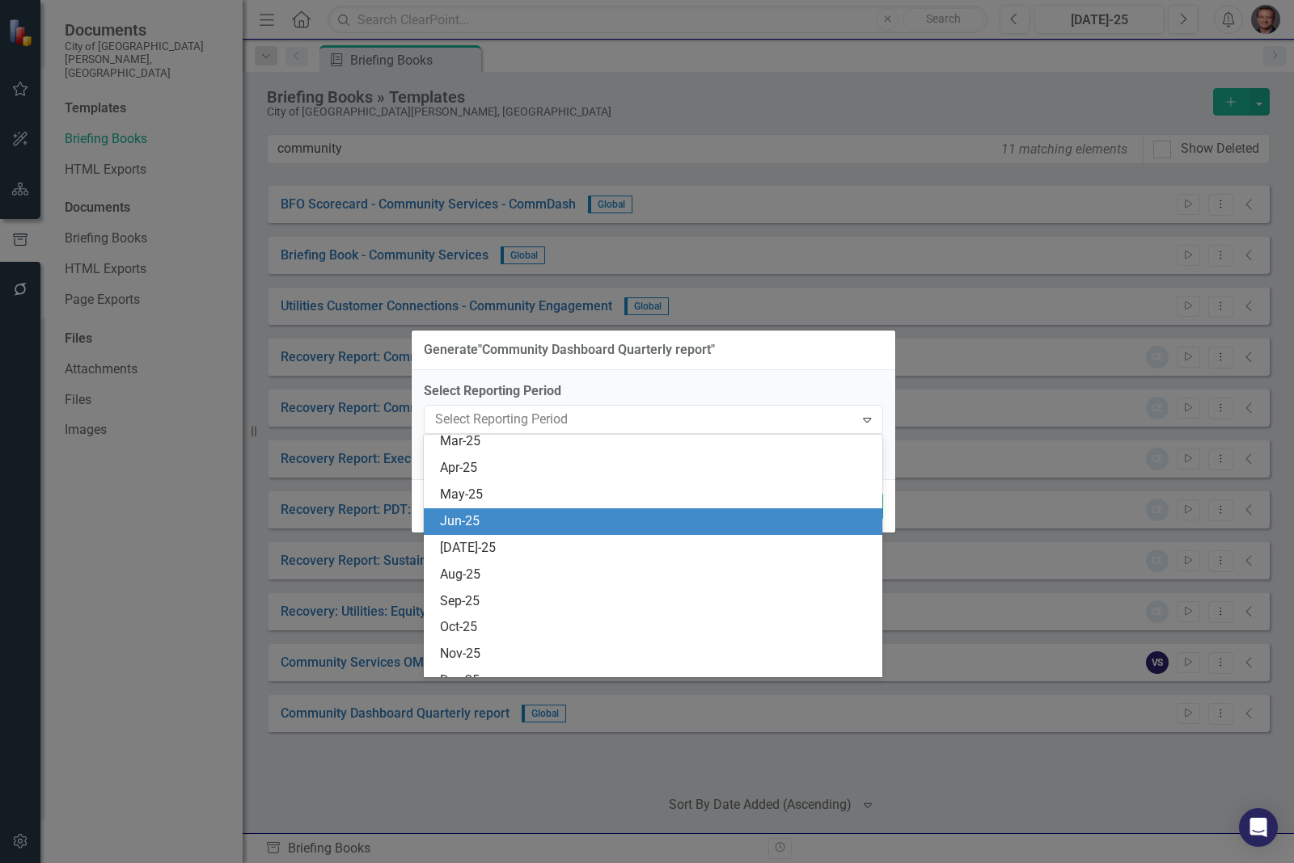
click at [538, 522] on div "Jun-25" at bounding box center [656, 522] width 433 height 19
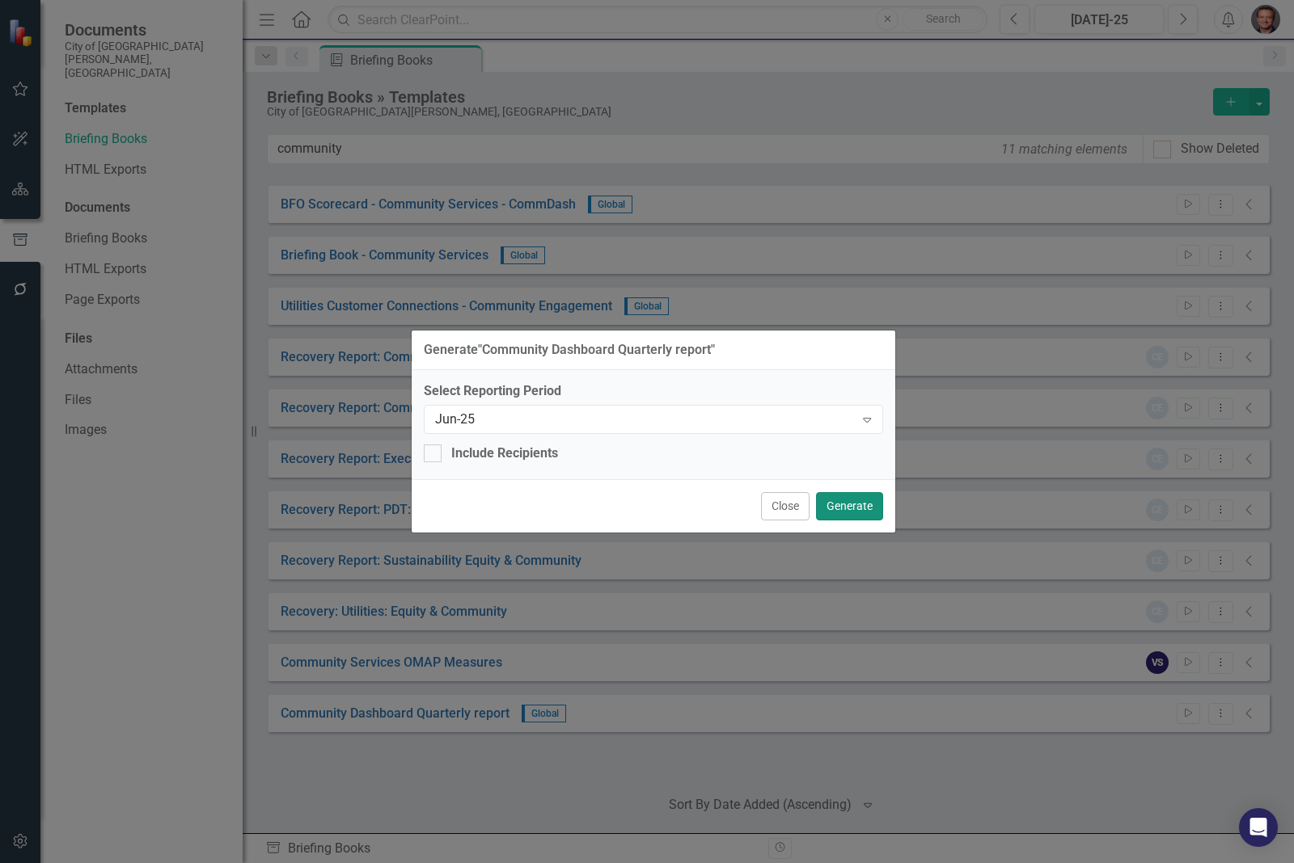
click at [851, 502] on button "Generate" at bounding box center [849, 506] width 67 height 28
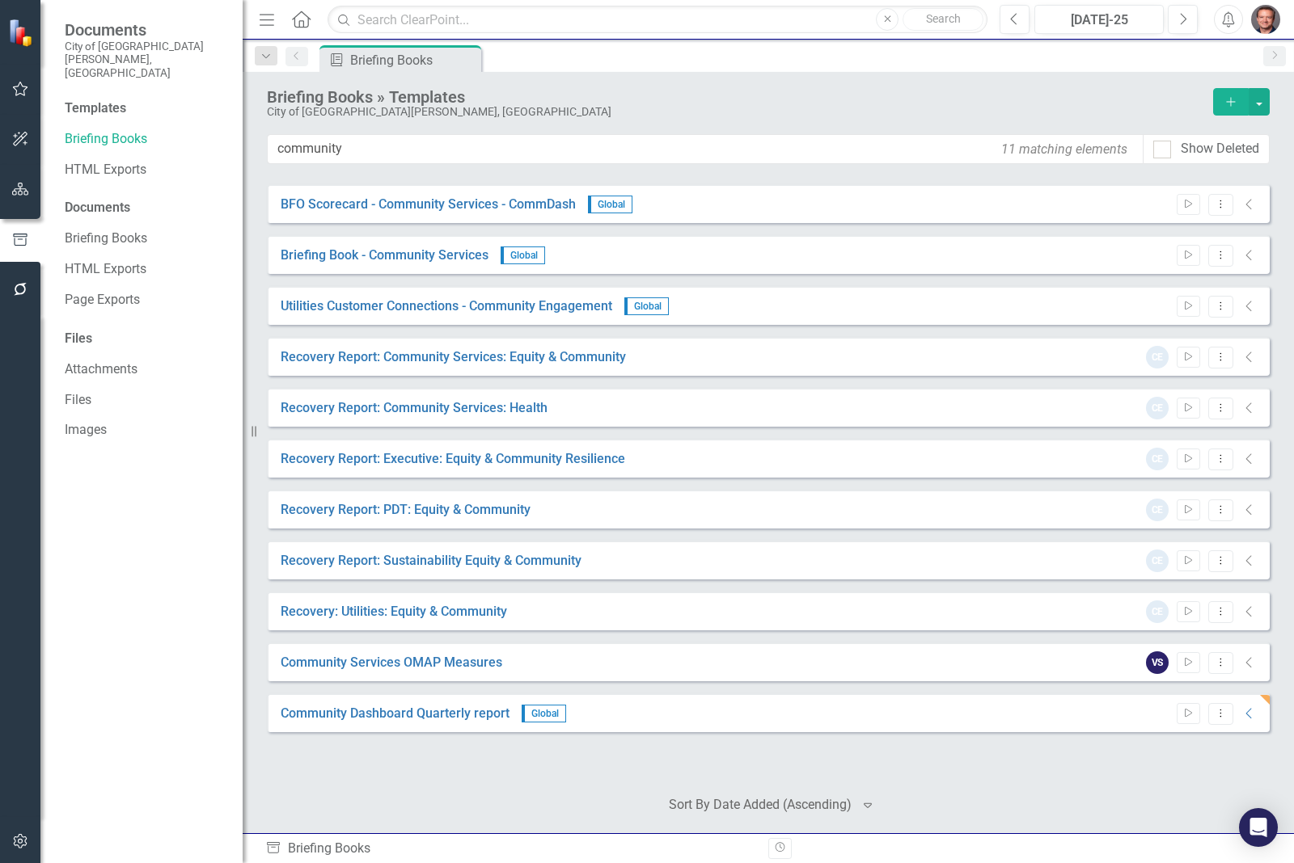
click at [1270, 19] on img "button" at bounding box center [1265, 19] width 29 height 29
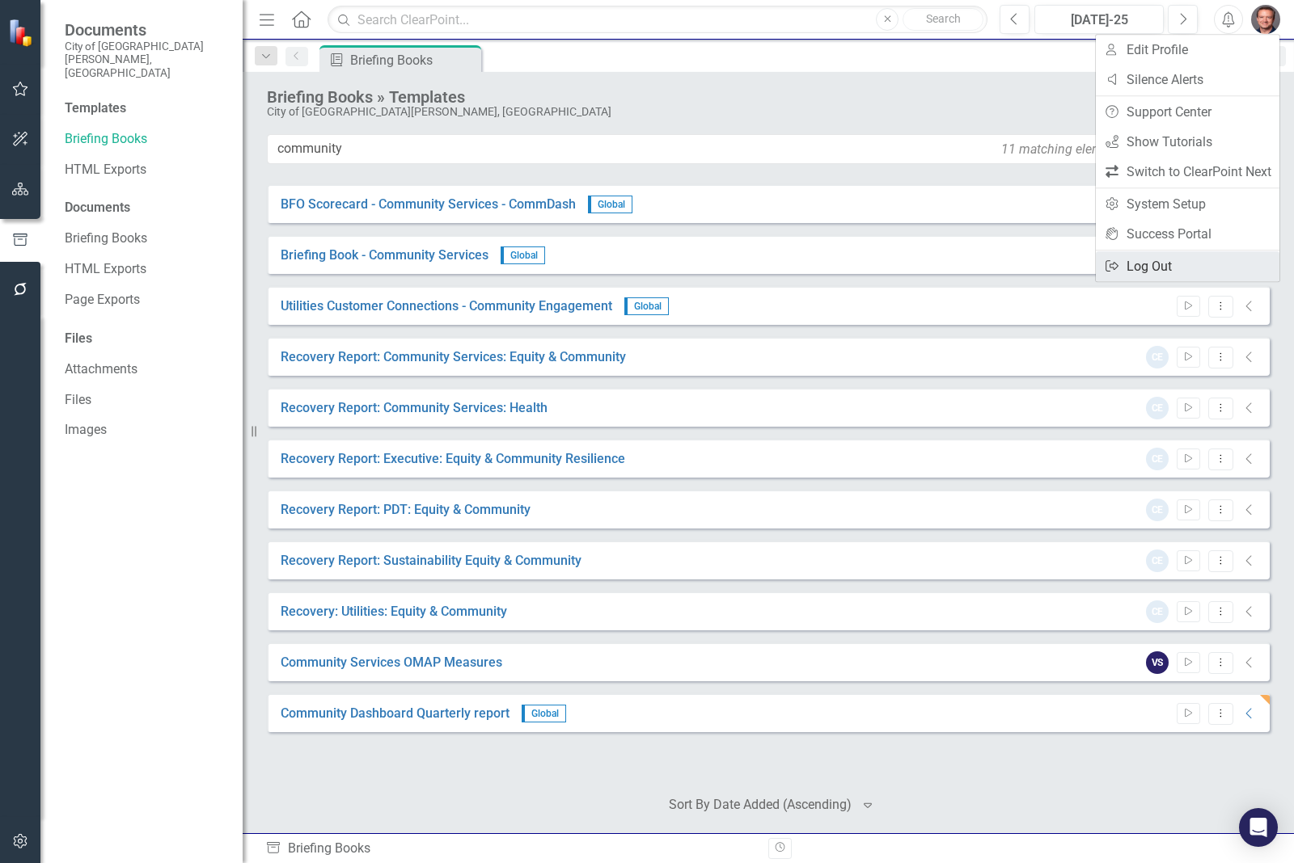
click at [1168, 264] on link "Logout Log Out" at bounding box center [1187, 266] width 184 height 30
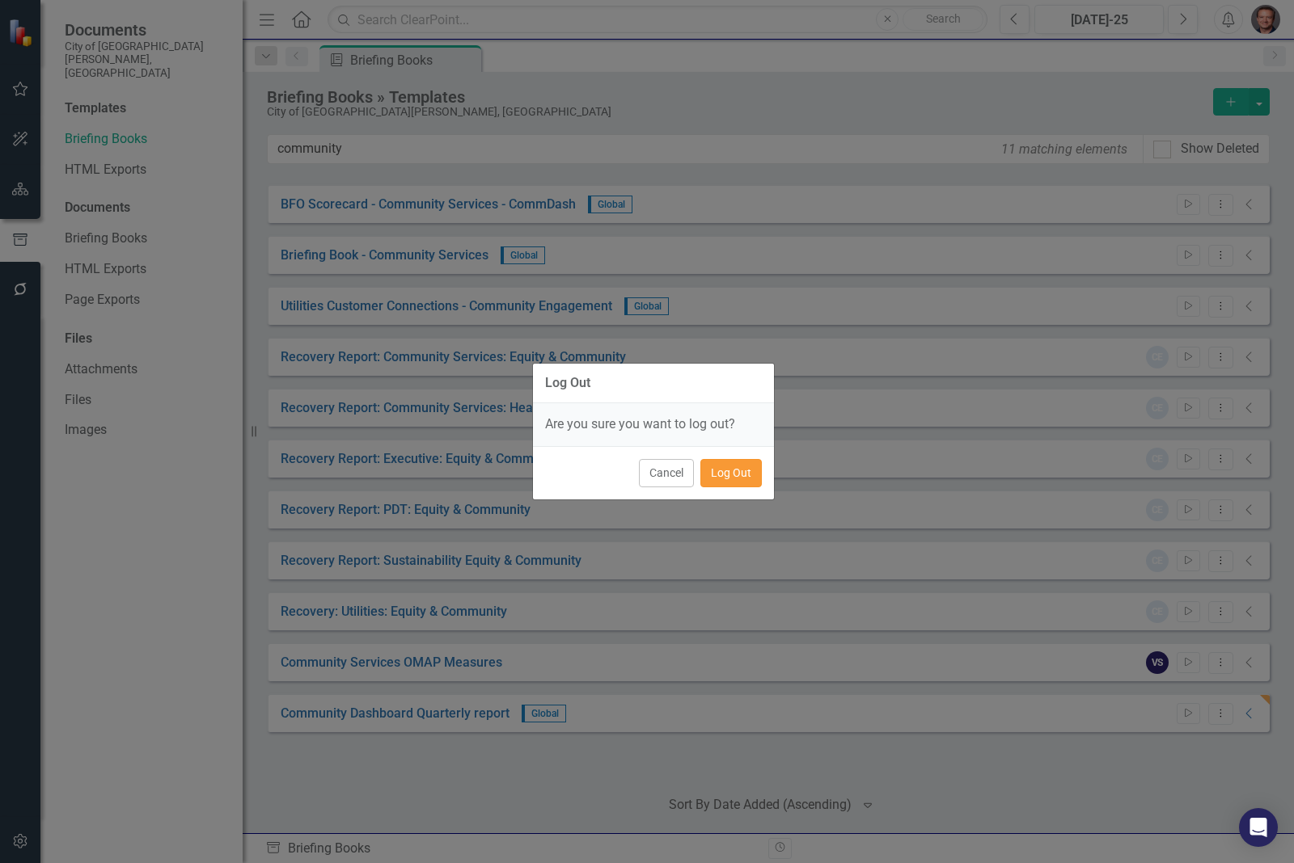
click at [730, 478] on button "Log Out" at bounding box center [730, 473] width 61 height 28
